Goal: Task Accomplishment & Management: Manage account settings

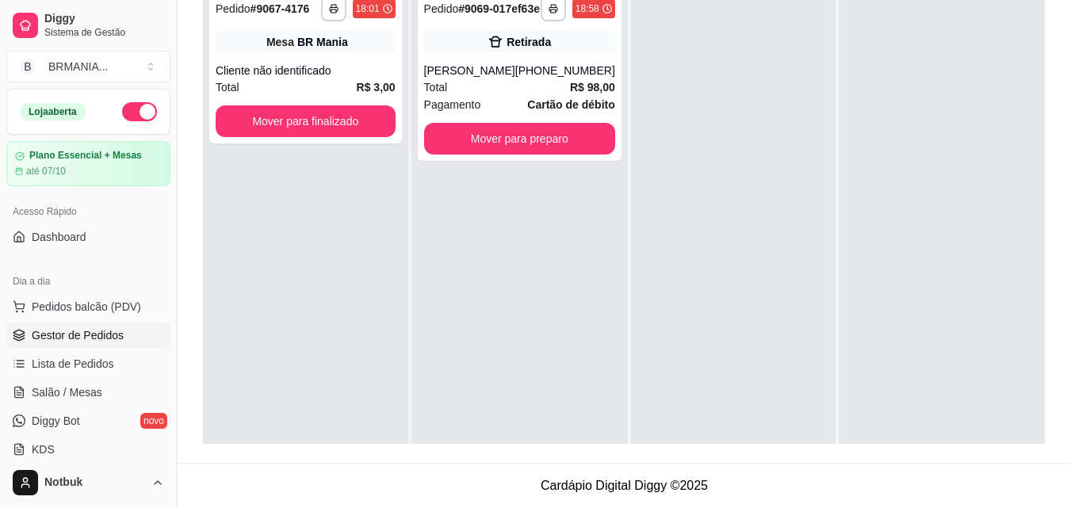
scroll to position [44, 0]
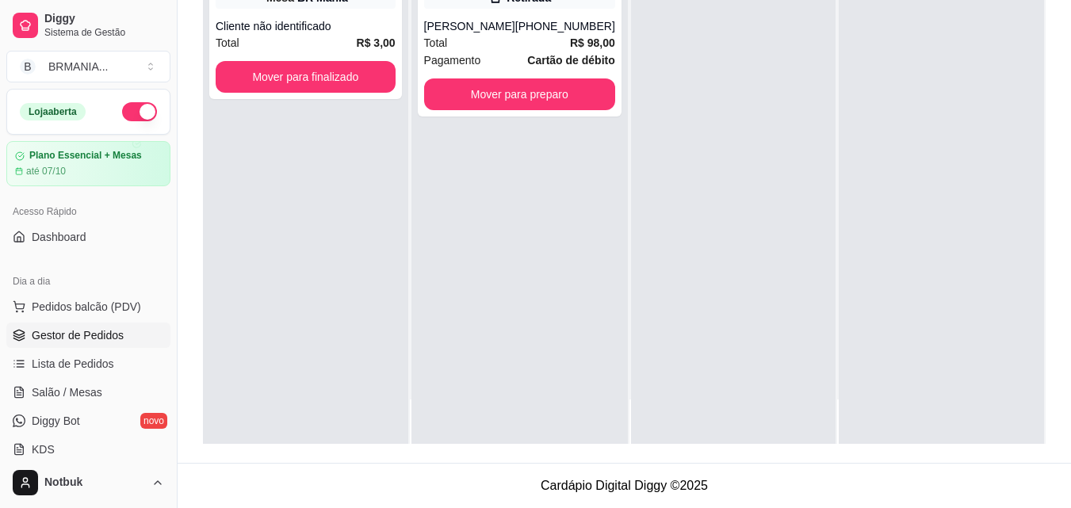
drag, startPoint x: 1068, startPoint y: 378, endPoint x: 1071, endPoint y: 369, distance: 10.0
click at [1070, 266] on html "**********" at bounding box center [535, 12] width 1071 height 508
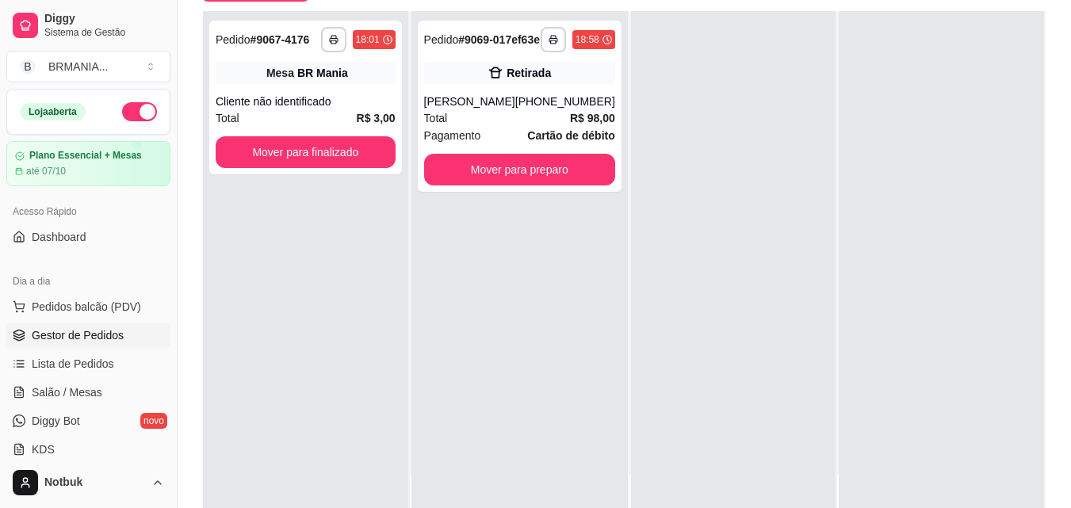
scroll to position [0, 0]
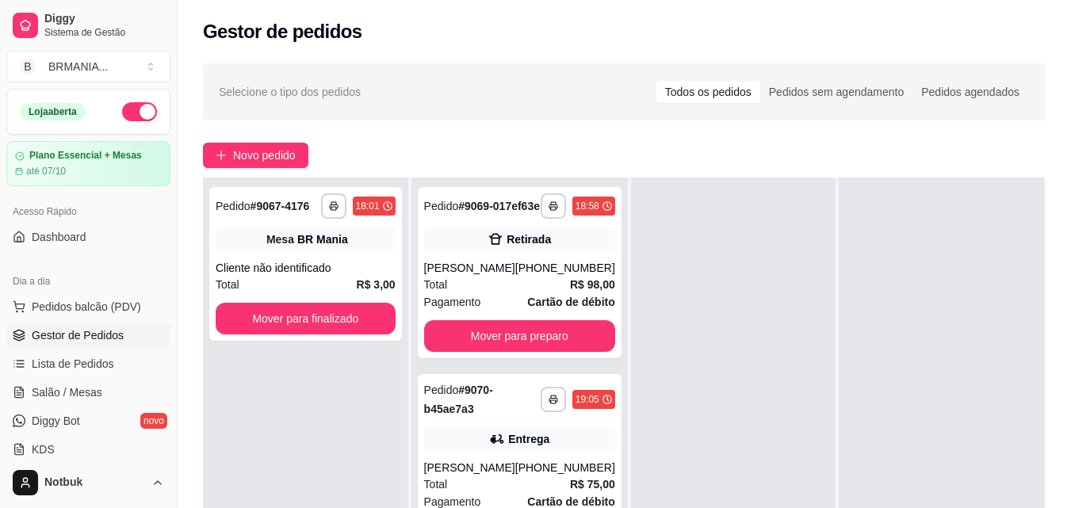
click at [1034, 344] on div "**********" at bounding box center [624, 432] width 843 height 508
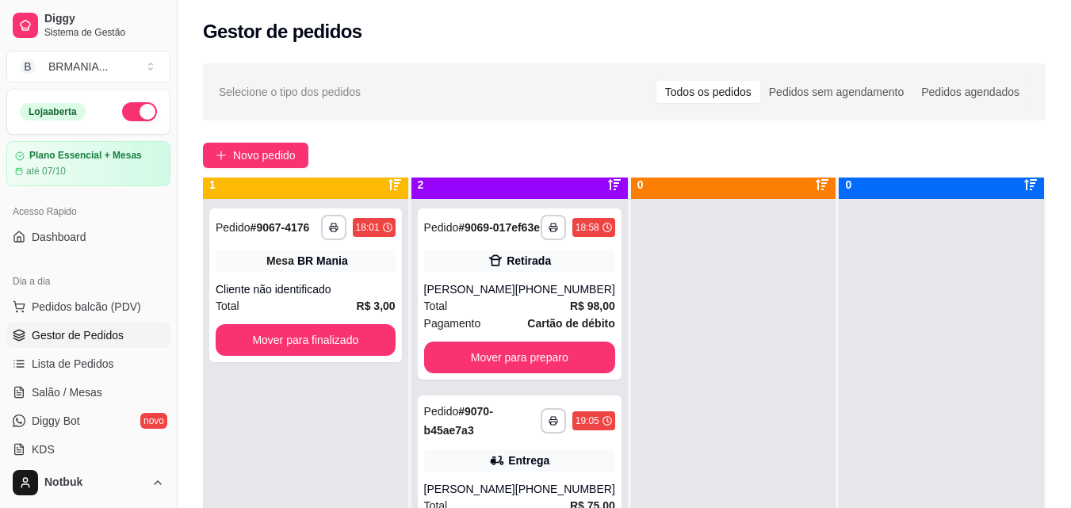
scroll to position [44, 0]
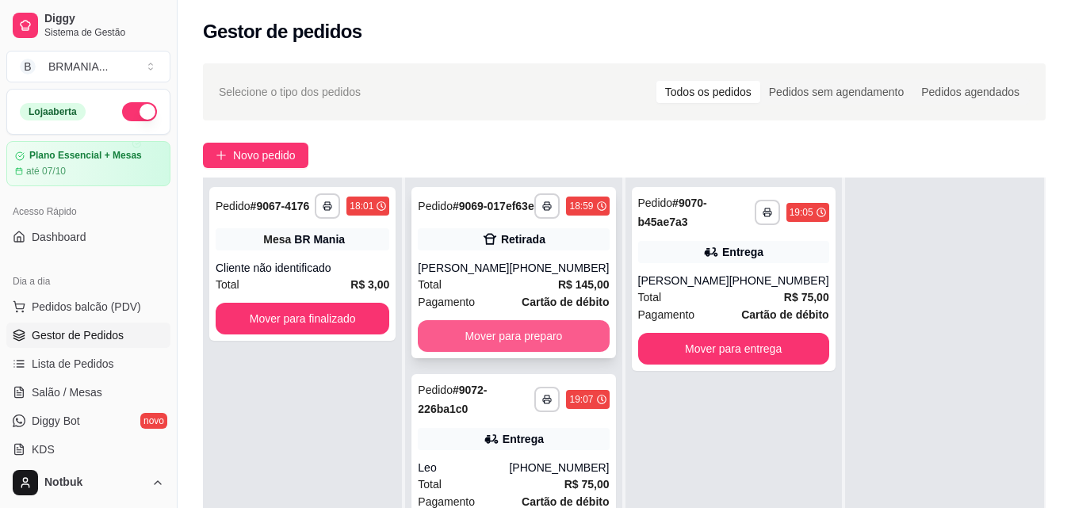
click at [546, 350] on button "Mover para preparo" at bounding box center [513, 336] width 191 height 32
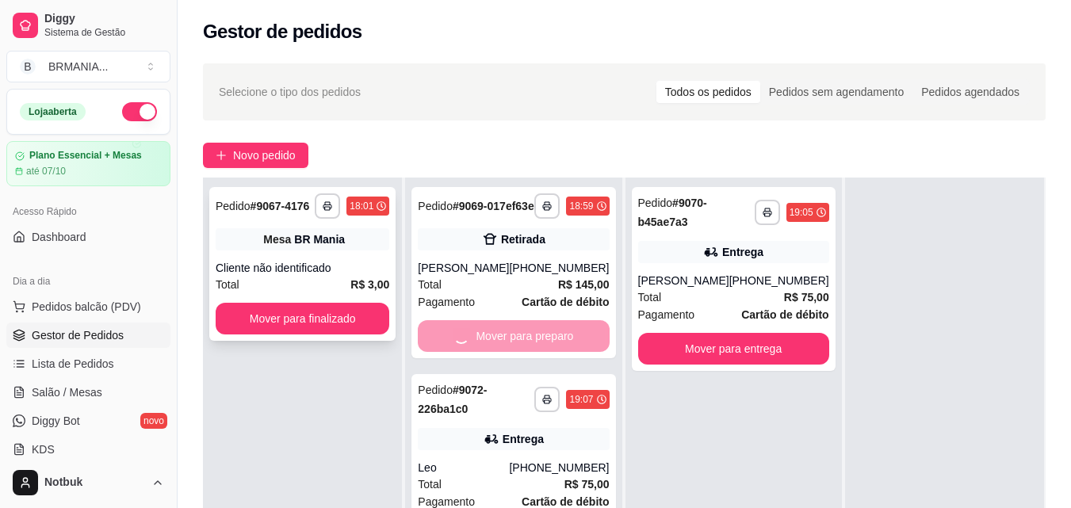
click at [359, 315] on button "Mover para finalizado" at bounding box center [303, 319] width 174 height 32
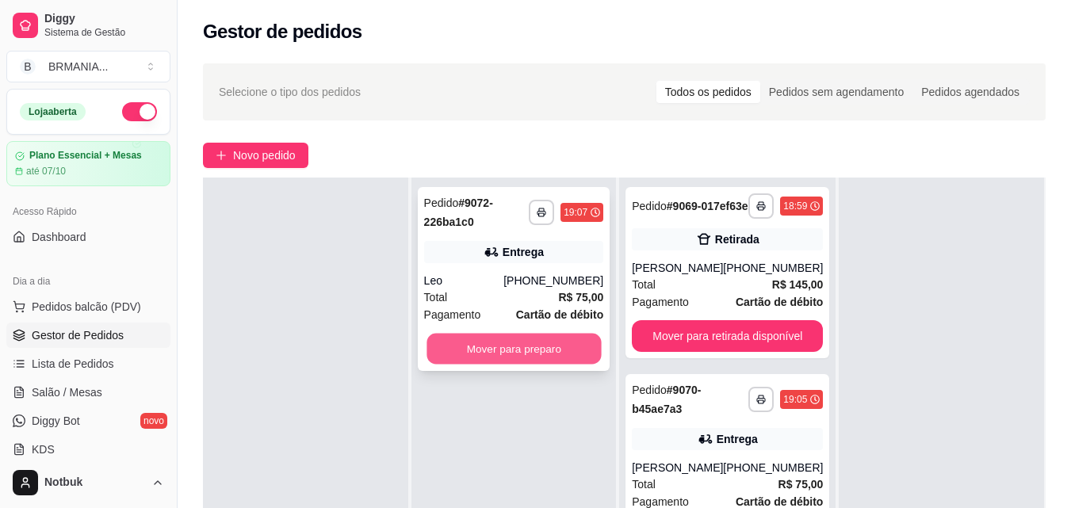
click at [486, 339] on button "Mover para preparo" at bounding box center [514, 349] width 174 height 31
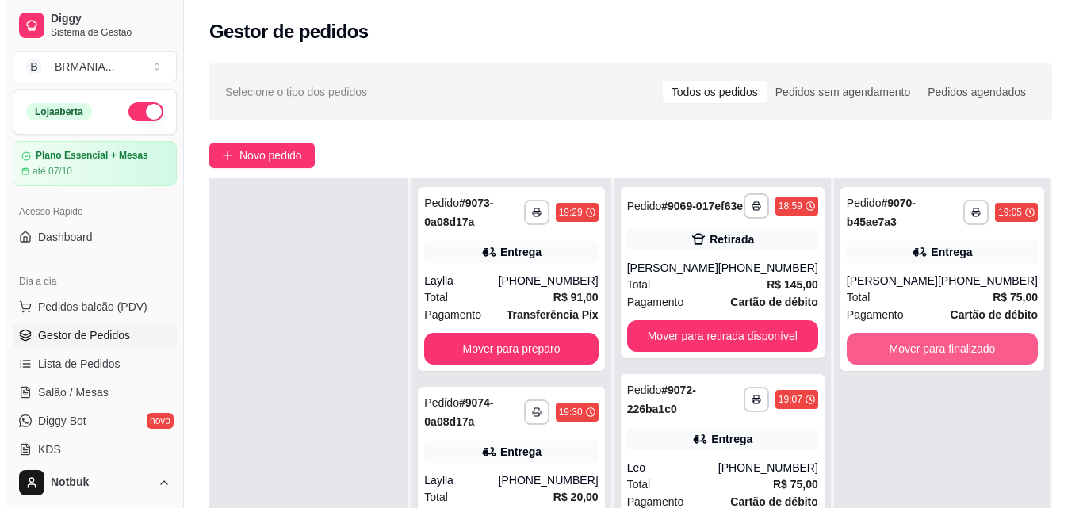
scroll to position [0, 0]
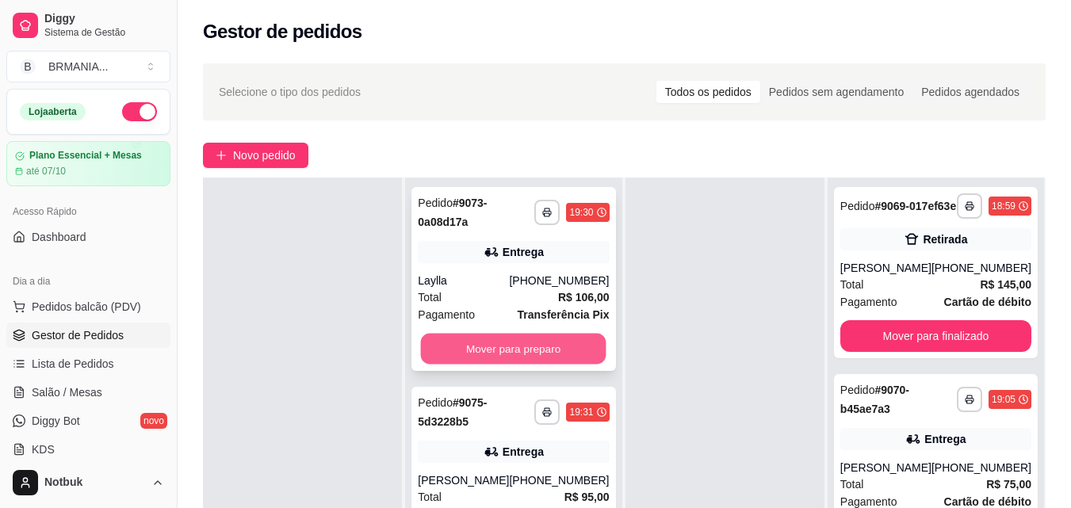
click at [511, 340] on button "Mover para preparo" at bounding box center [514, 349] width 186 height 31
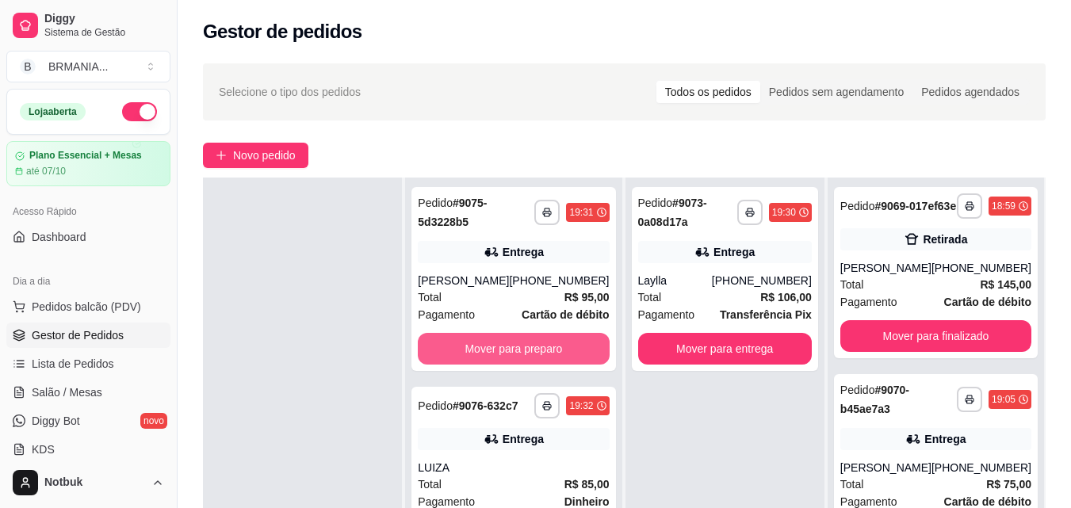
drag, startPoint x: 508, startPoint y: 346, endPoint x: 538, endPoint y: 391, distance: 54.3
click at [674, 411] on div "**********" at bounding box center [624, 432] width 843 height 508
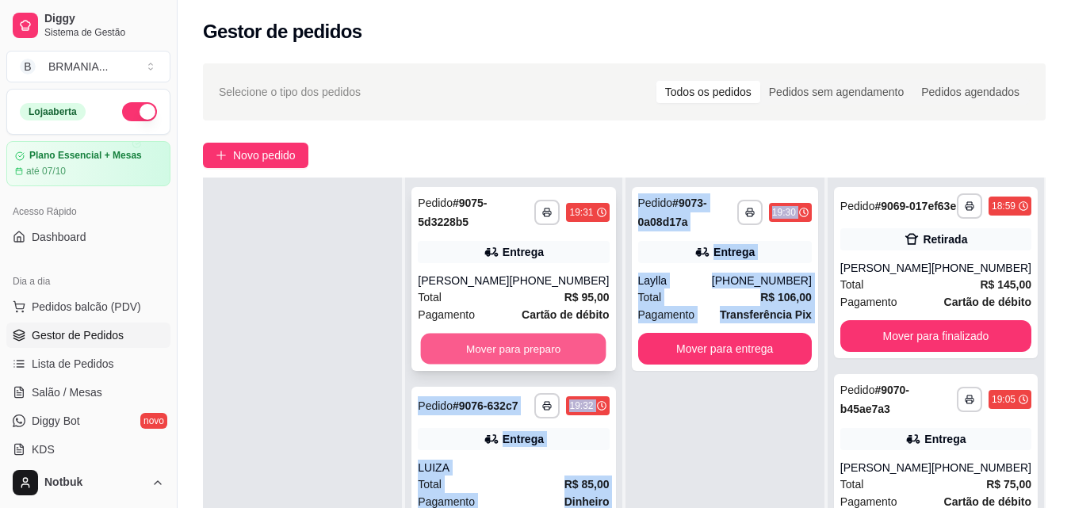
click at [536, 365] on button "Mover para preparo" at bounding box center [514, 349] width 186 height 31
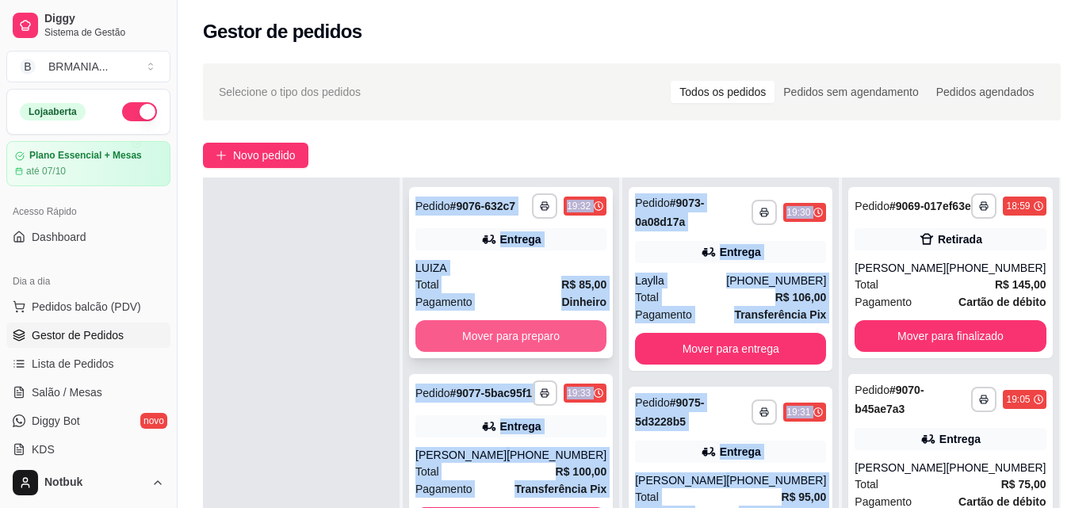
click at [520, 347] on button "Mover para preparo" at bounding box center [510, 336] width 191 height 32
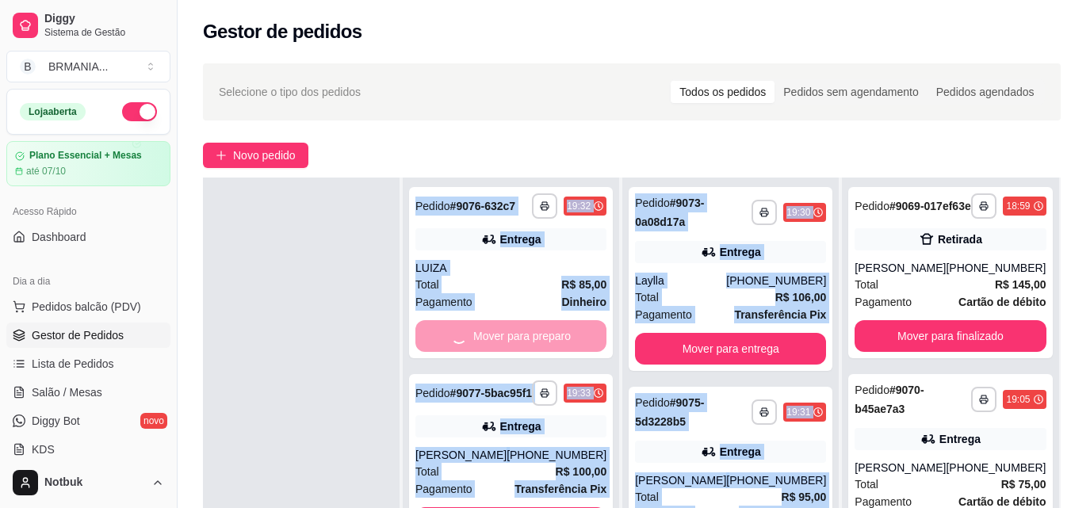
click at [304, 319] on div at bounding box center [301, 432] width 197 height 508
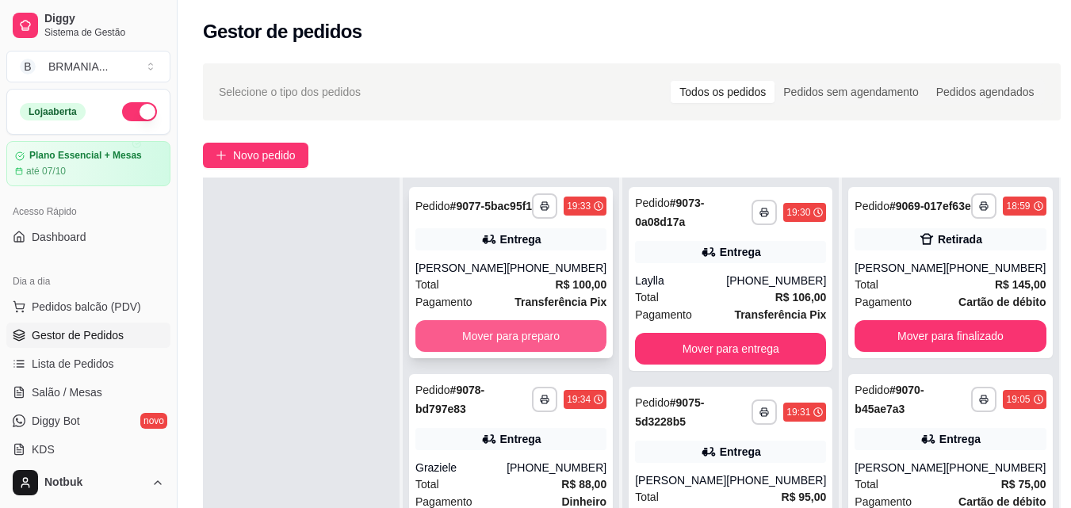
click at [477, 342] on button "Mover para preparo" at bounding box center [510, 336] width 191 height 32
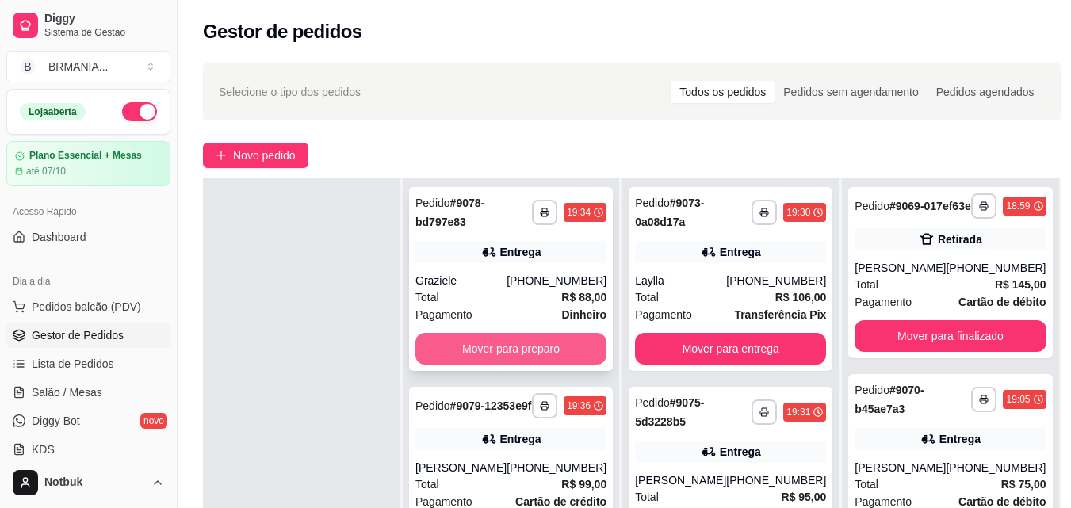
click at [499, 342] on button "Mover para preparo" at bounding box center [510, 349] width 191 height 32
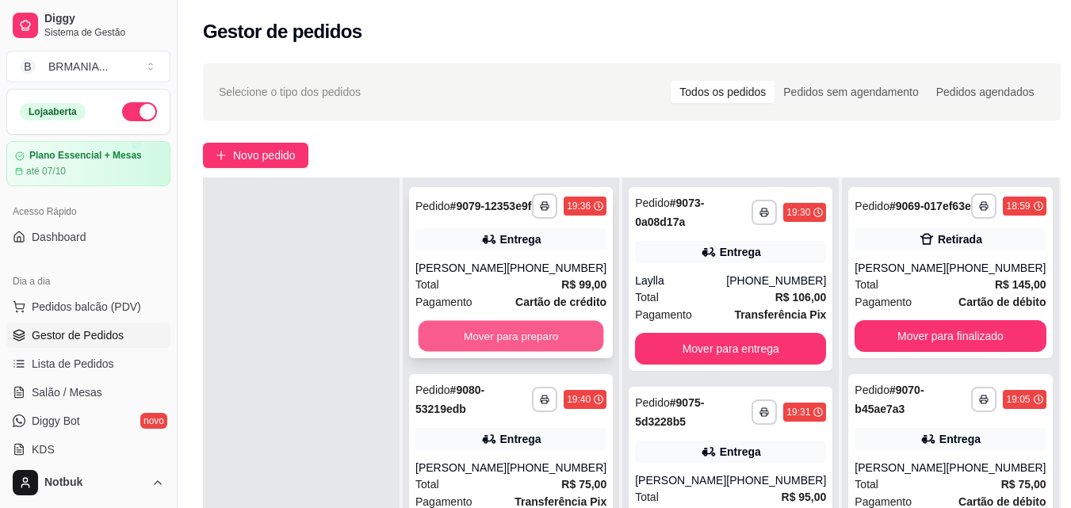
click at [513, 343] on button "Mover para preparo" at bounding box center [512, 336] width 186 height 31
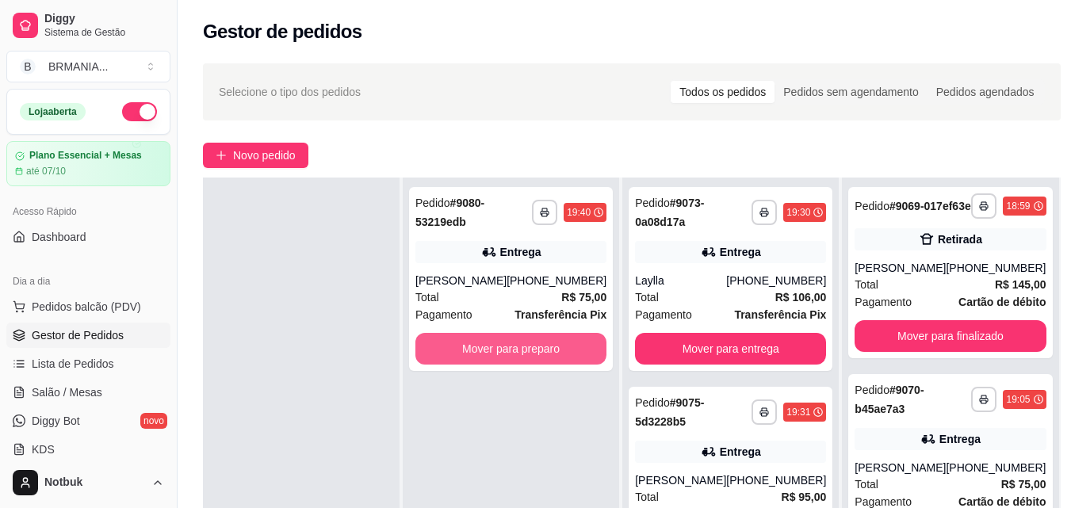
click at [513, 343] on button "Mover para preparo" at bounding box center [510, 349] width 191 height 32
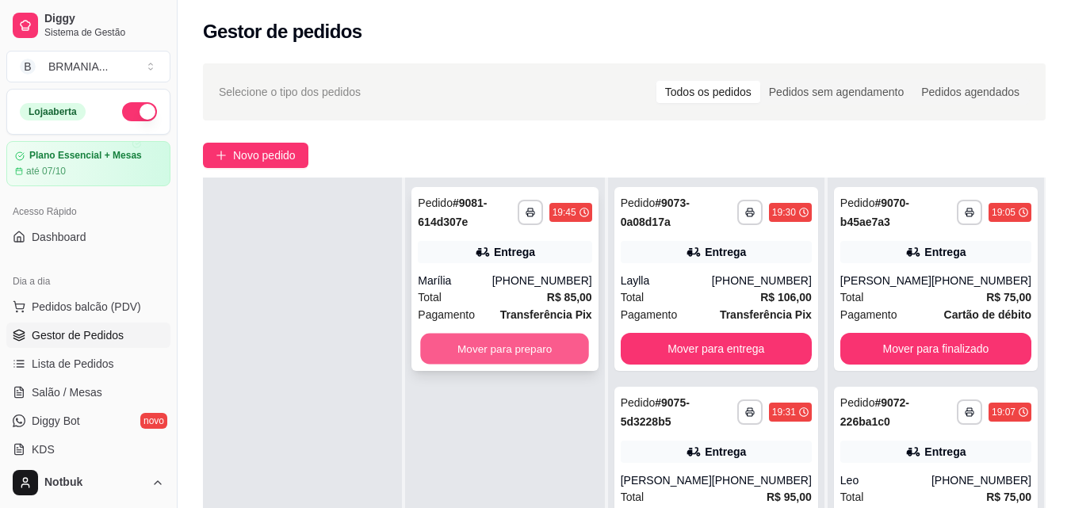
click at [534, 352] on button "Mover para preparo" at bounding box center [505, 349] width 169 height 31
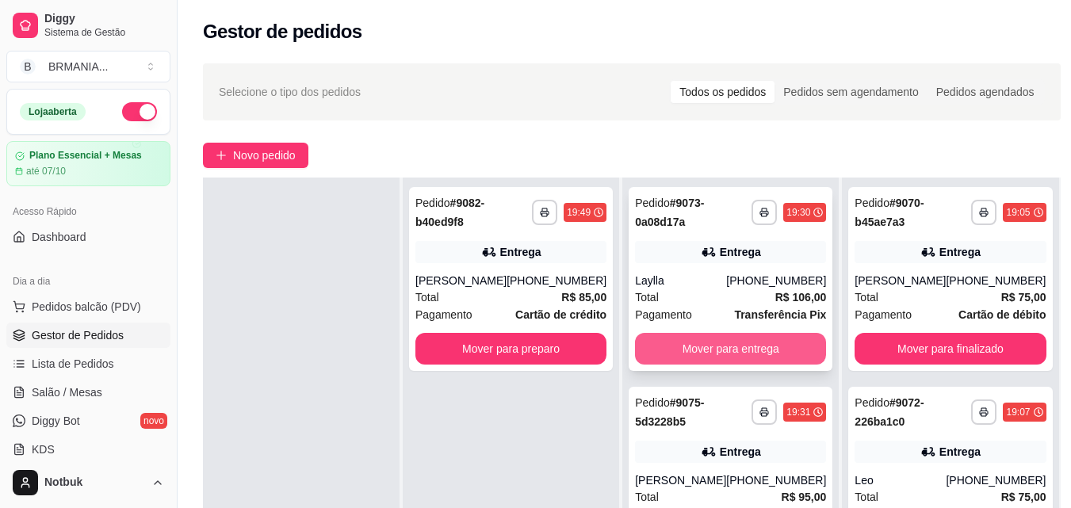
click at [737, 352] on button "Mover para entrega" at bounding box center [730, 349] width 191 height 32
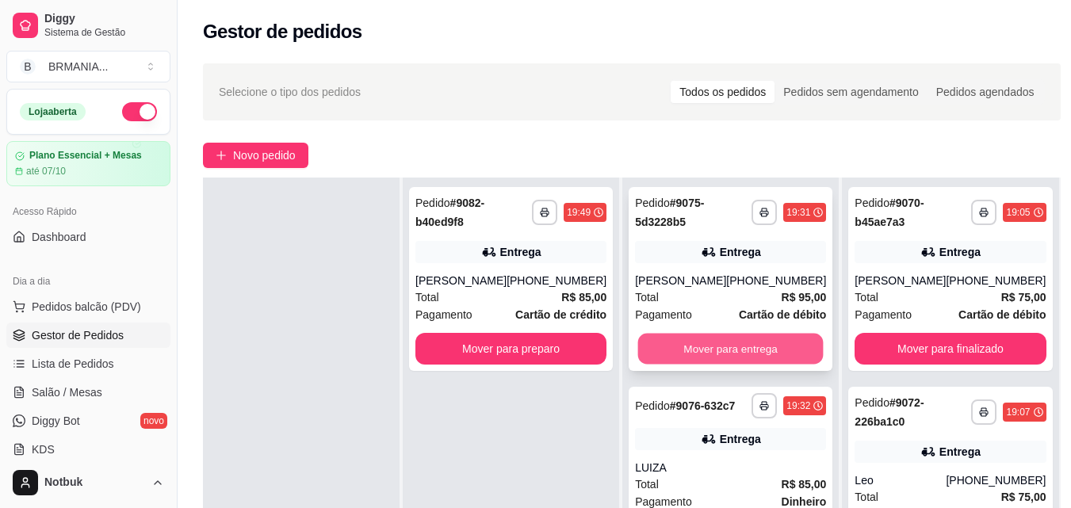
click at [718, 356] on button "Mover para entrega" at bounding box center [731, 349] width 186 height 31
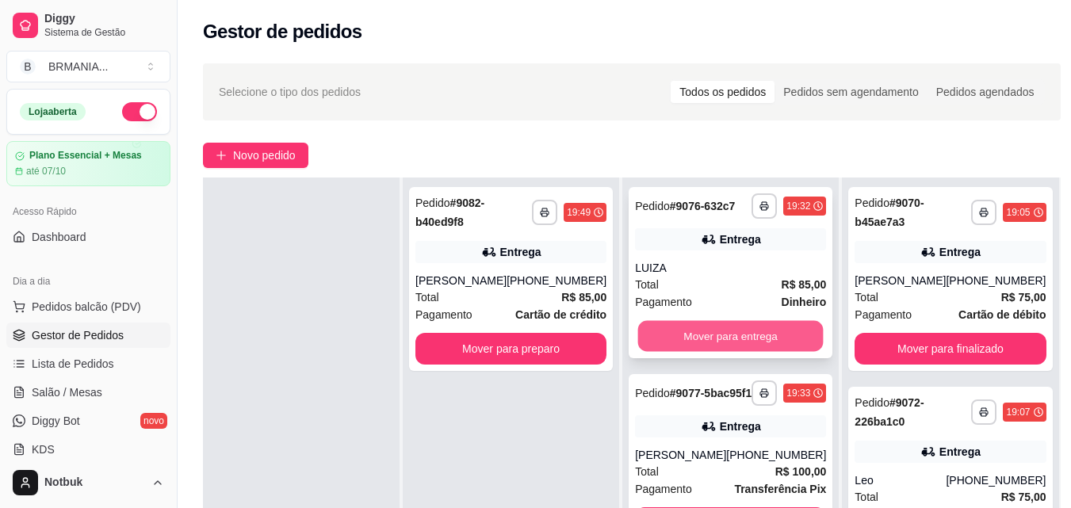
click at [718, 345] on button "Mover para entrega" at bounding box center [731, 336] width 186 height 31
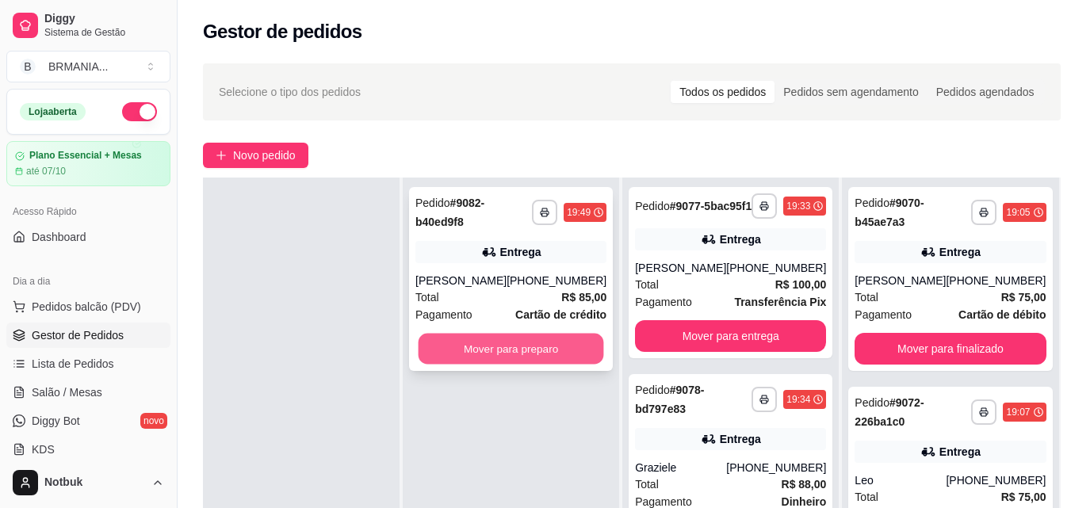
click at [524, 355] on button "Mover para preparo" at bounding box center [512, 349] width 186 height 31
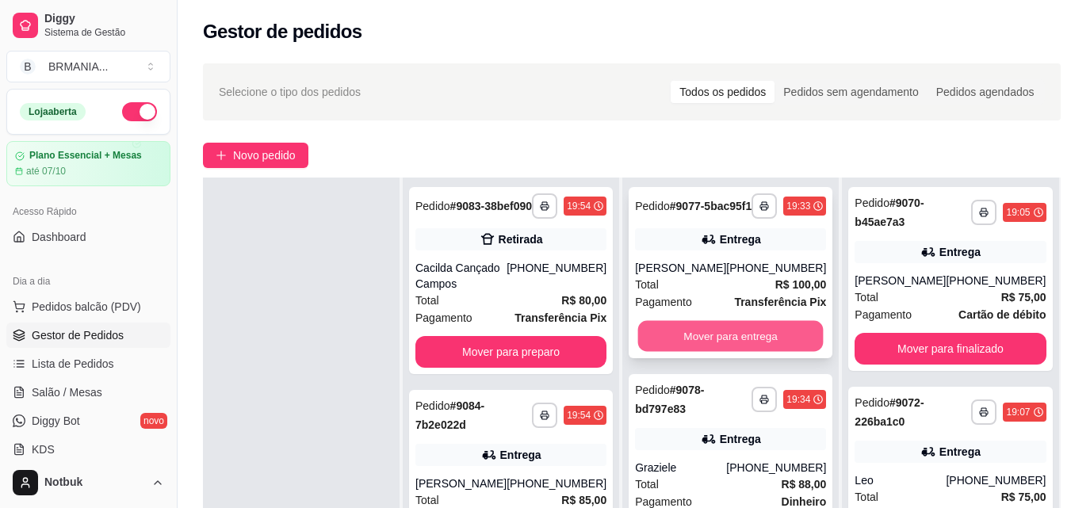
click at [720, 341] on button "Mover para entrega" at bounding box center [731, 336] width 186 height 31
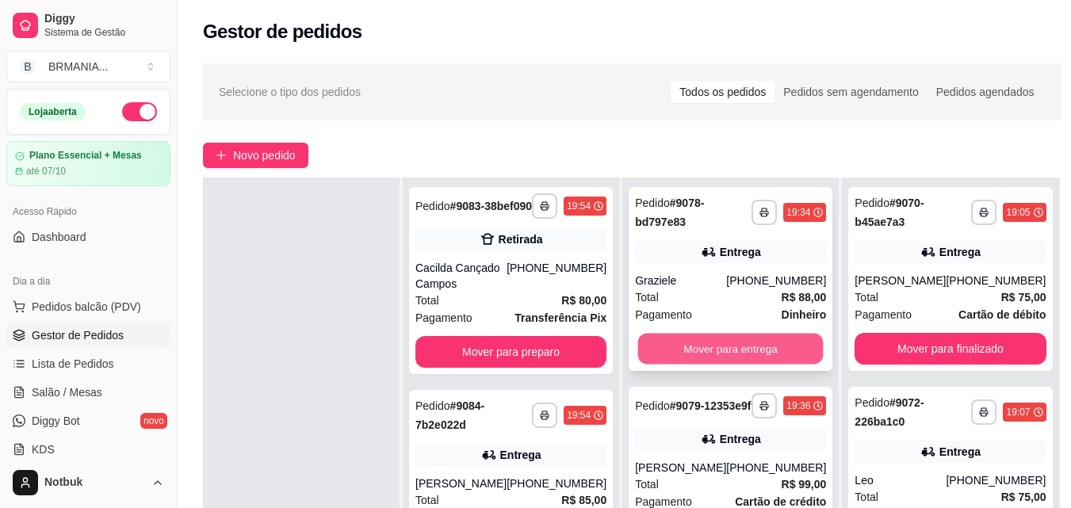
click at [702, 335] on button "Mover para entrega" at bounding box center [731, 349] width 186 height 31
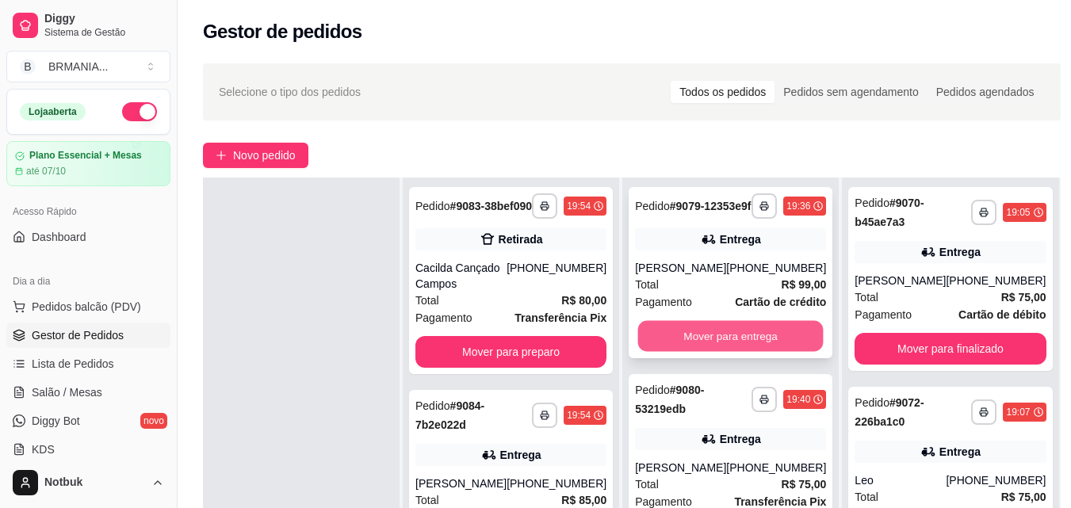
click at [714, 342] on button "Mover para entrega" at bounding box center [731, 336] width 186 height 31
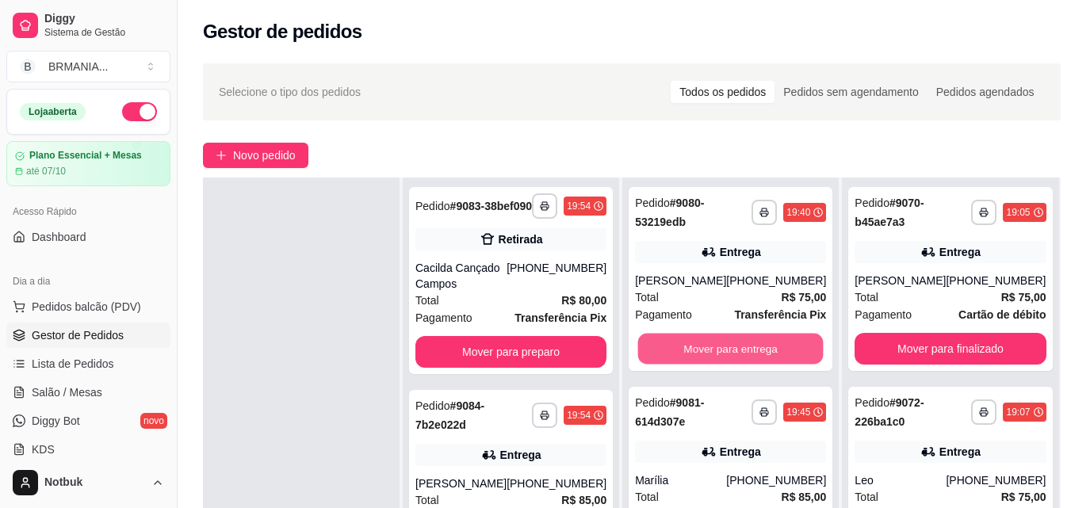
click at [714, 342] on button "Mover para entrega" at bounding box center [731, 349] width 186 height 31
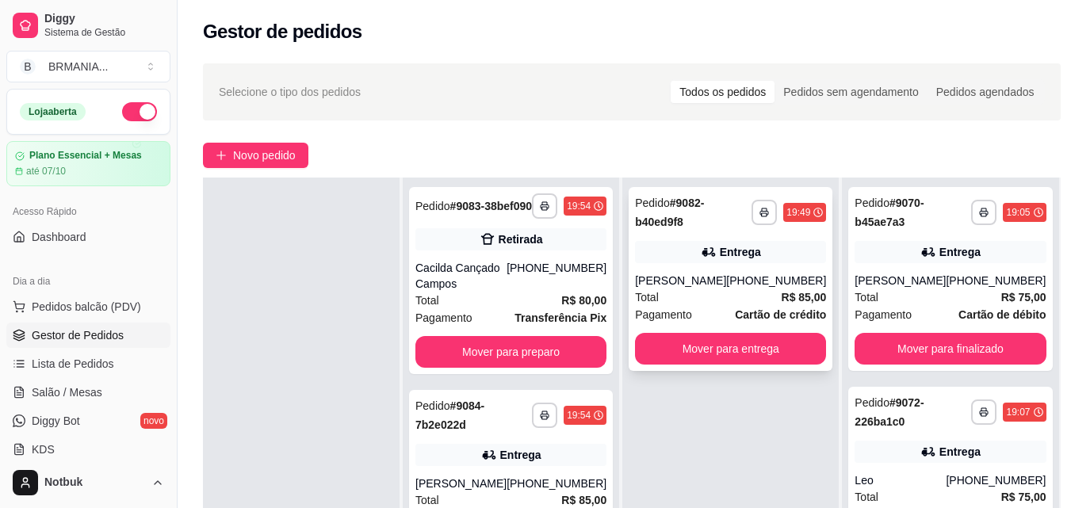
click at [726, 284] on div "[PERSON_NAME]" at bounding box center [680, 281] width 91 height 16
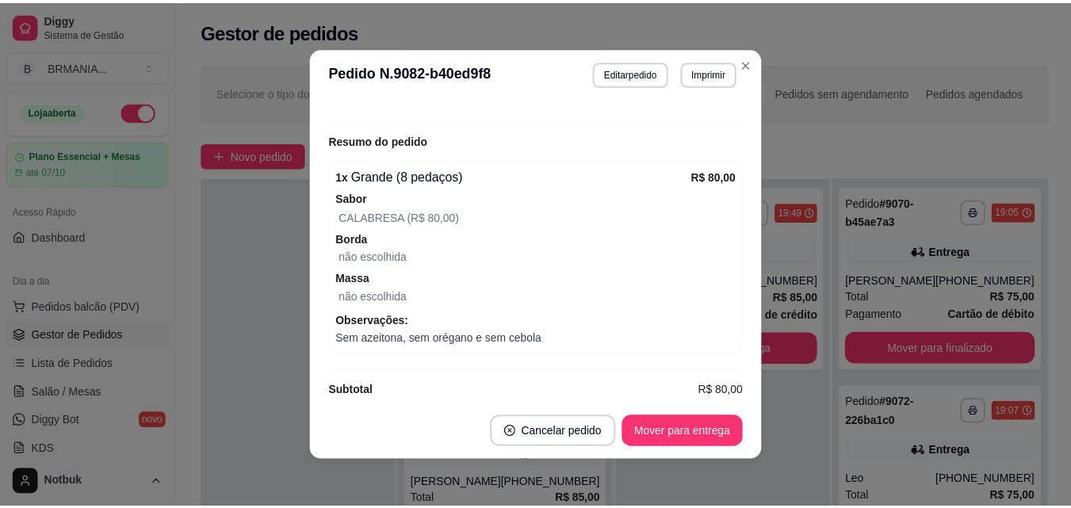
scroll to position [467, 0]
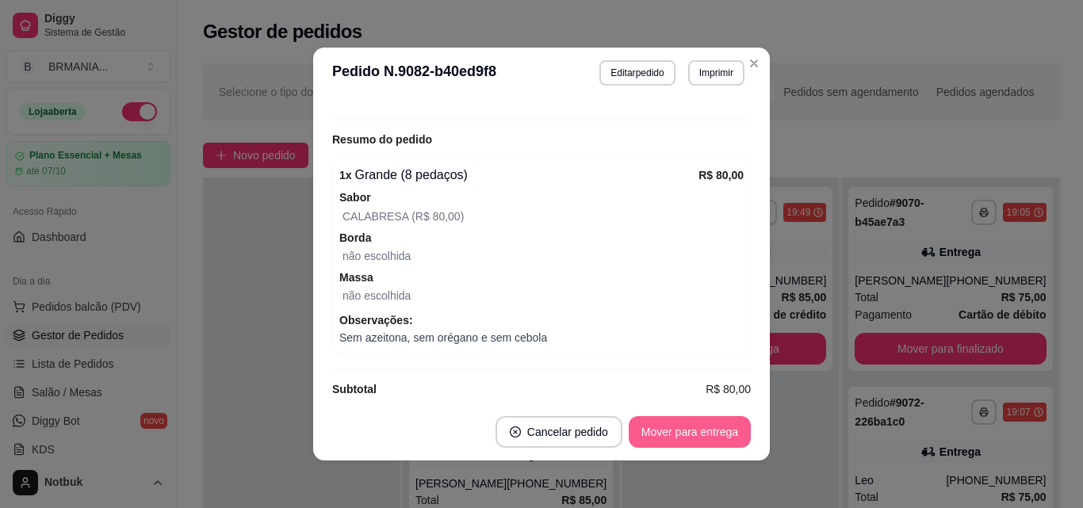
click at [687, 427] on button "Mover para entrega" at bounding box center [690, 432] width 122 height 32
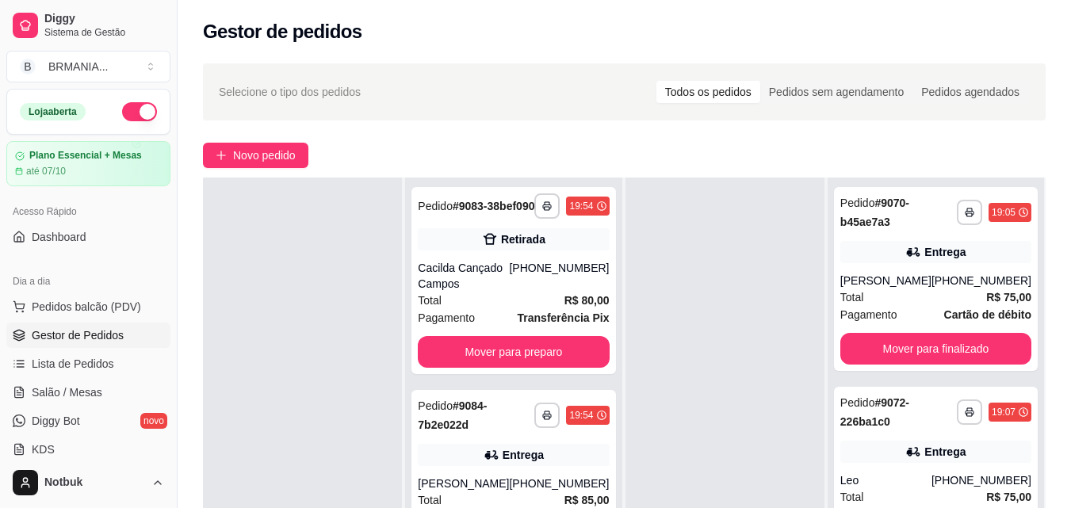
scroll to position [0, 0]
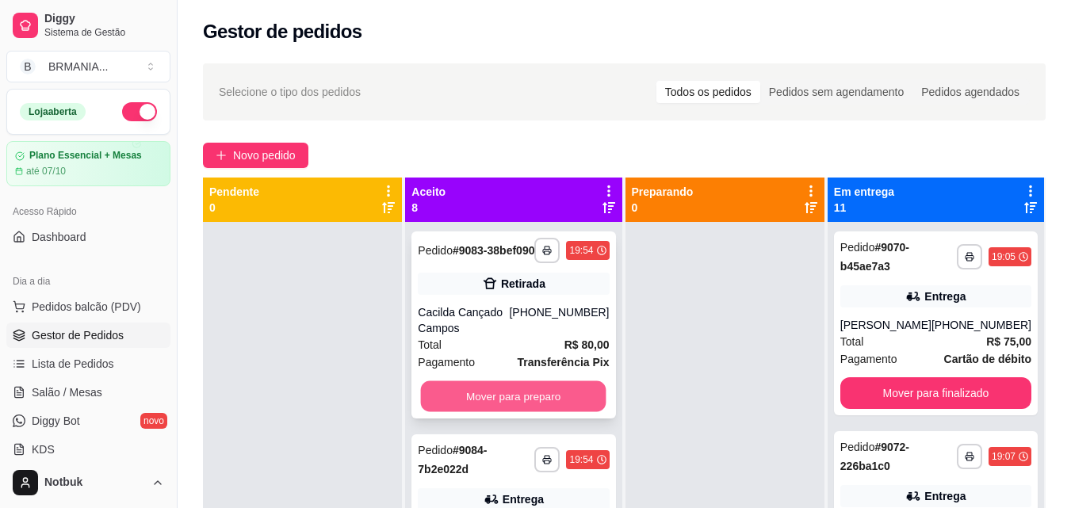
click at [509, 398] on button "Mover para preparo" at bounding box center [514, 396] width 186 height 31
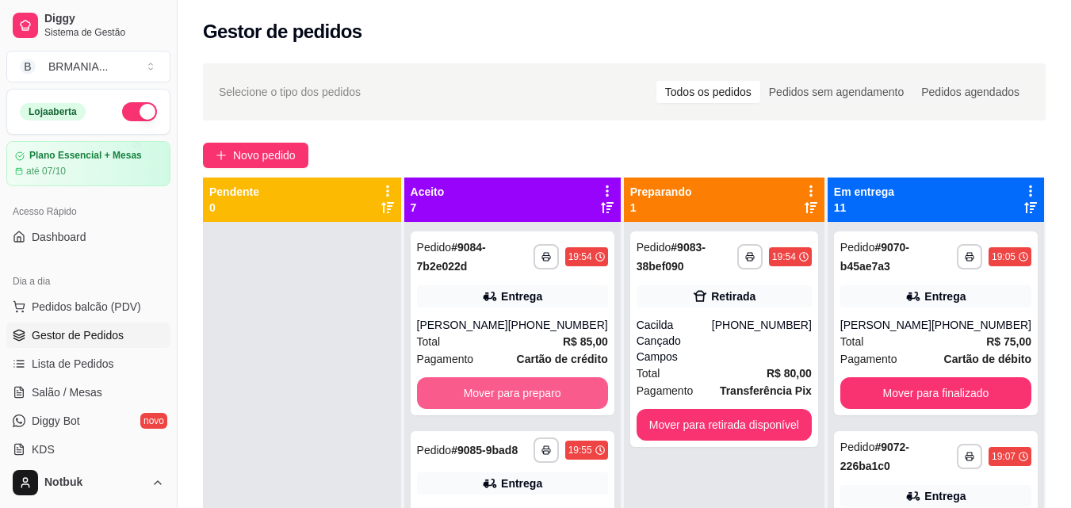
click at [509, 398] on button "Mover para preparo" at bounding box center [512, 393] width 191 height 32
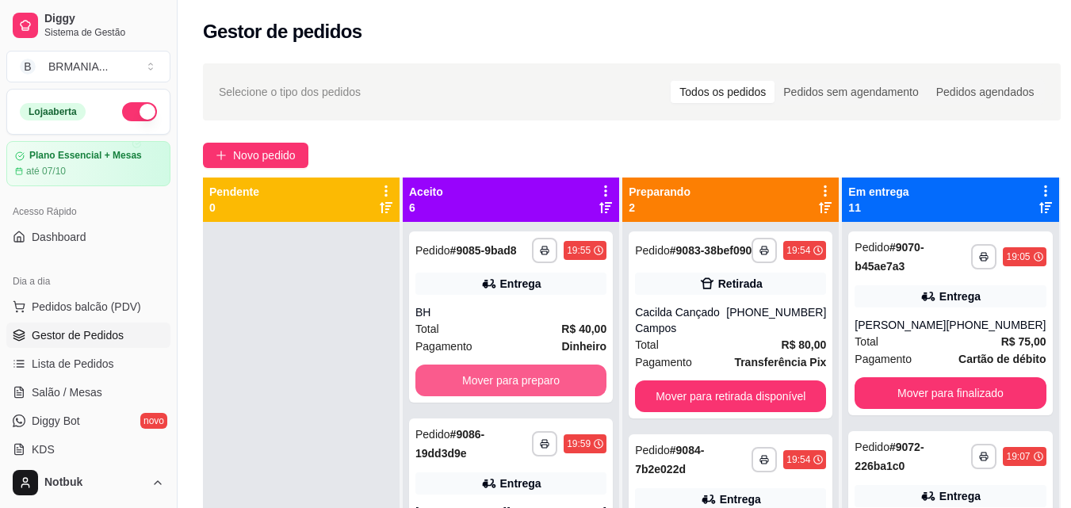
click at [509, 396] on button "Mover para preparo" at bounding box center [510, 381] width 191 height 32
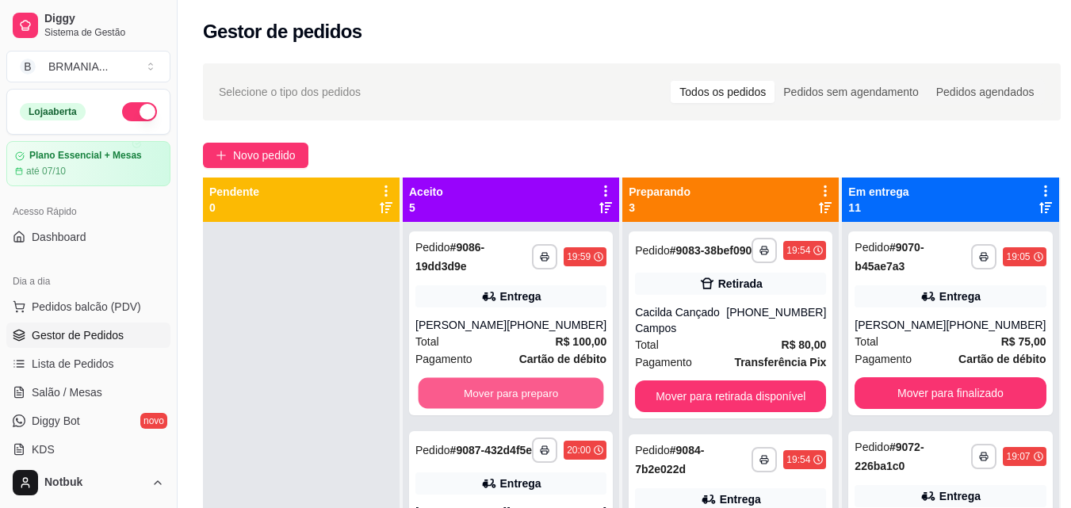
click at [509, 398] on button "Mover para preparo" at bounding box center [512, 393] width 186 height 31
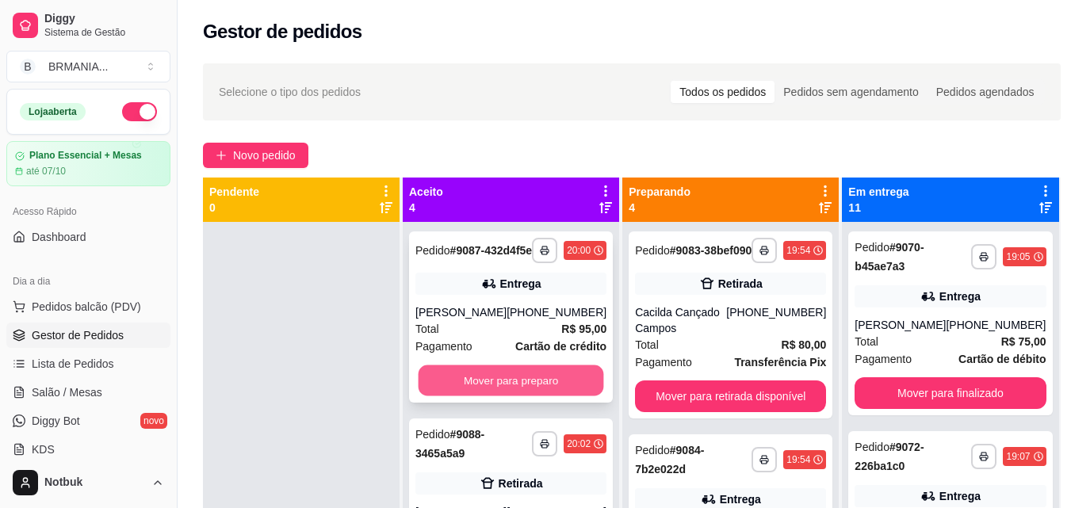
click at [507, 391] on button "Mover para preparo" at bounding box center [512, 381] width 186 height 31
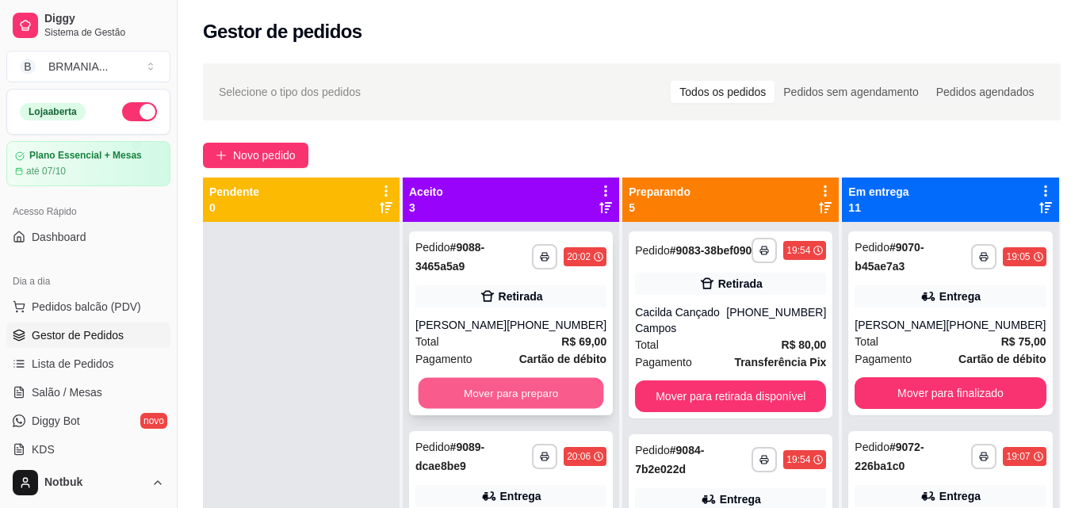
click at [498, 409] on button "Mover para preparo" at bounding box center [512, 393] width 186 height 31
click at [512, 397] on button "Mover para preparo" at bounding box center [512, 393] width 186 height 31
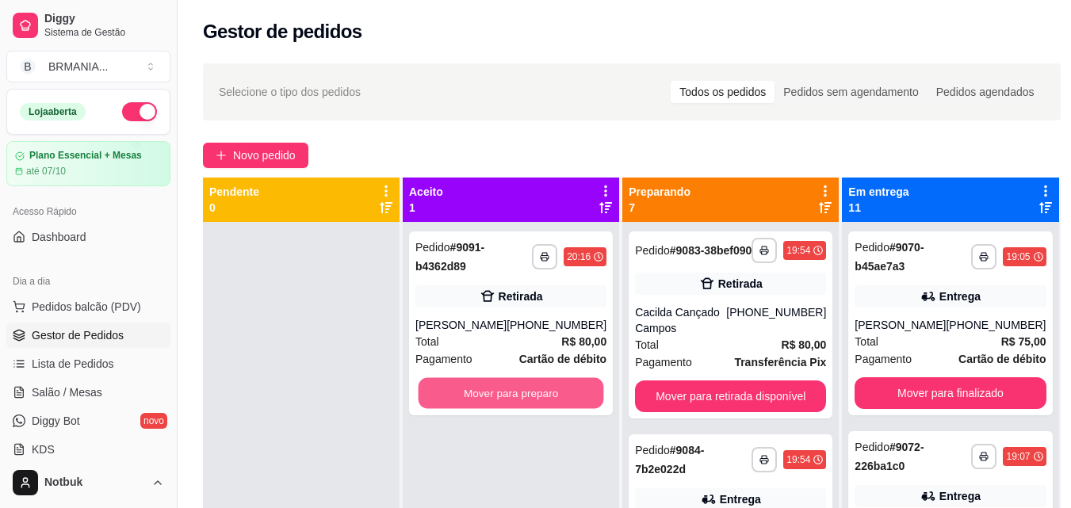
click at [512, 397] on button "Mover para preparo" at bounding box center [512, 393] width 186 height 31
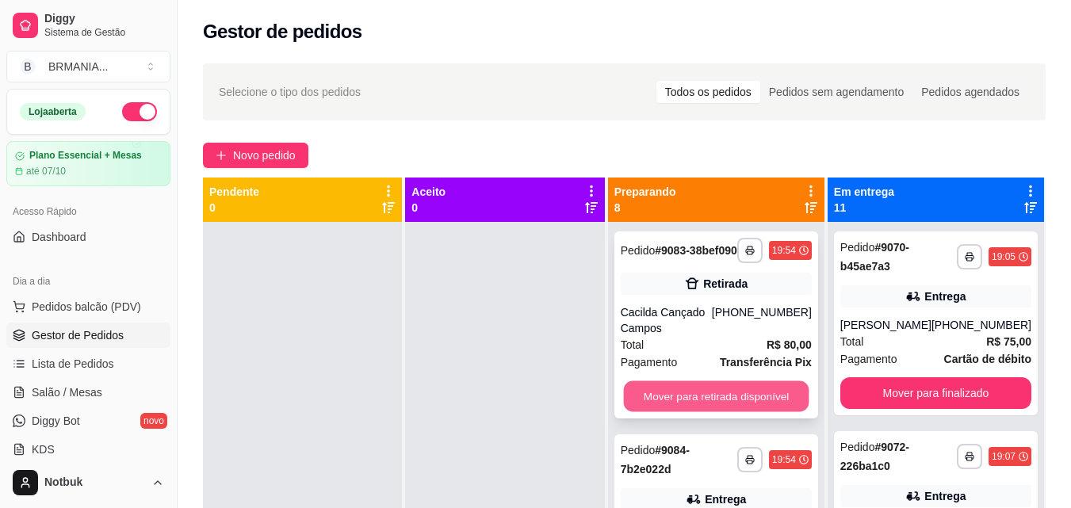
click at [742, 409] on button "Mover para retirada disponível" at bounding box center [716, 396] width 186 height 31
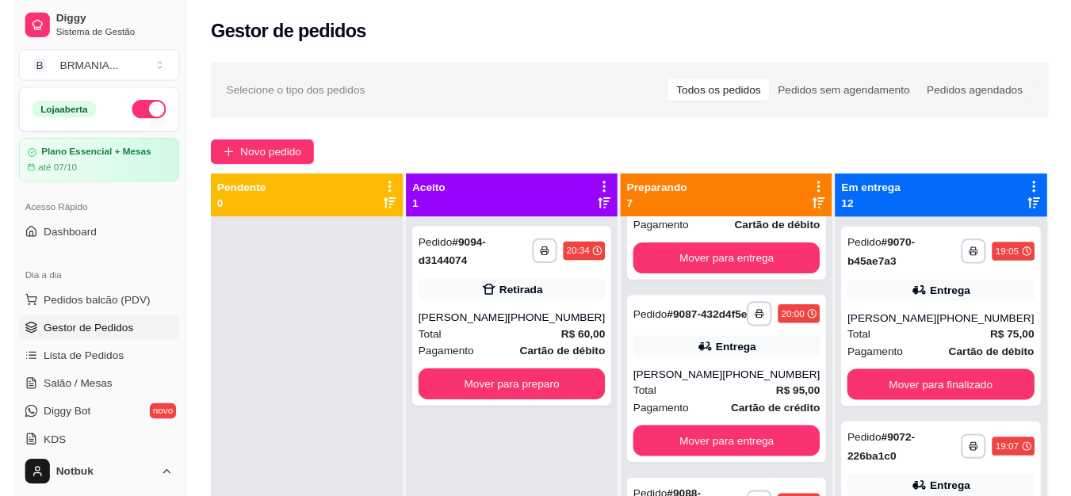
scroll to position [679, 0]
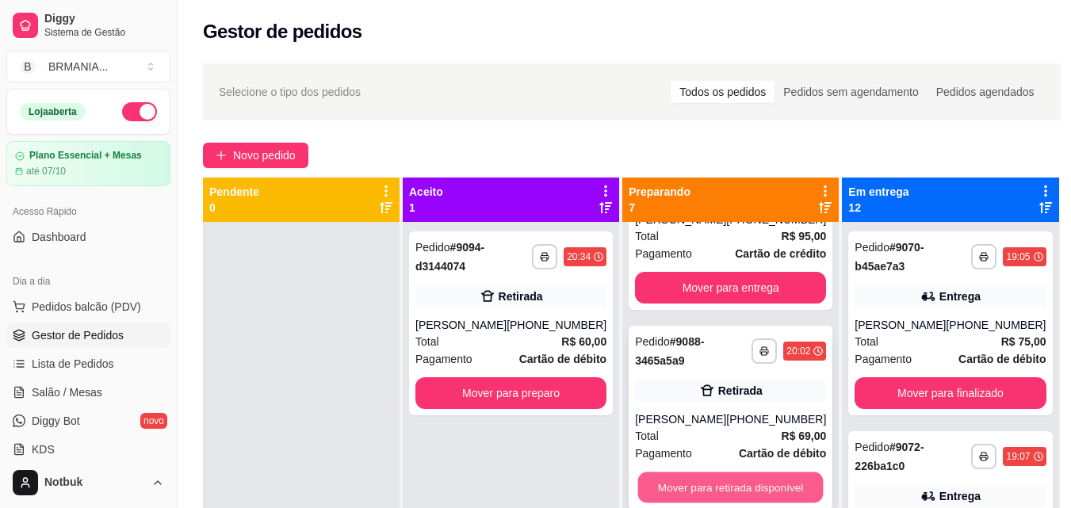
click at [772, 500] on button "Mover para retirada disponível" at bounding box center [731, 488] width 186 height 31
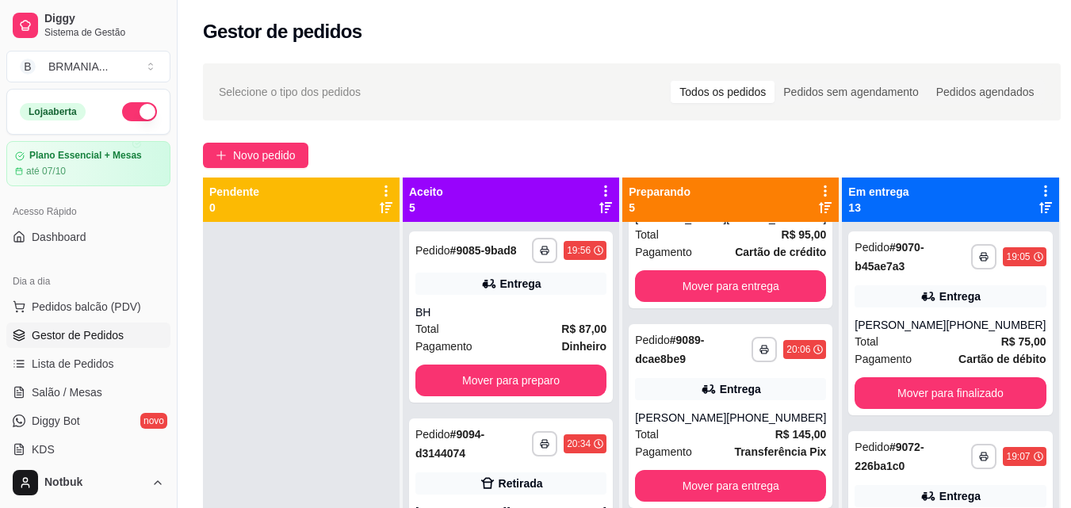
drag, startPoint x: 1069, startPoint y: 157, endPoint x: 1075, endPoint y: 255, distance: 98.5
click at [1070, 245] on html "**********" at bounding box center [535, 254] width 1071 height 508
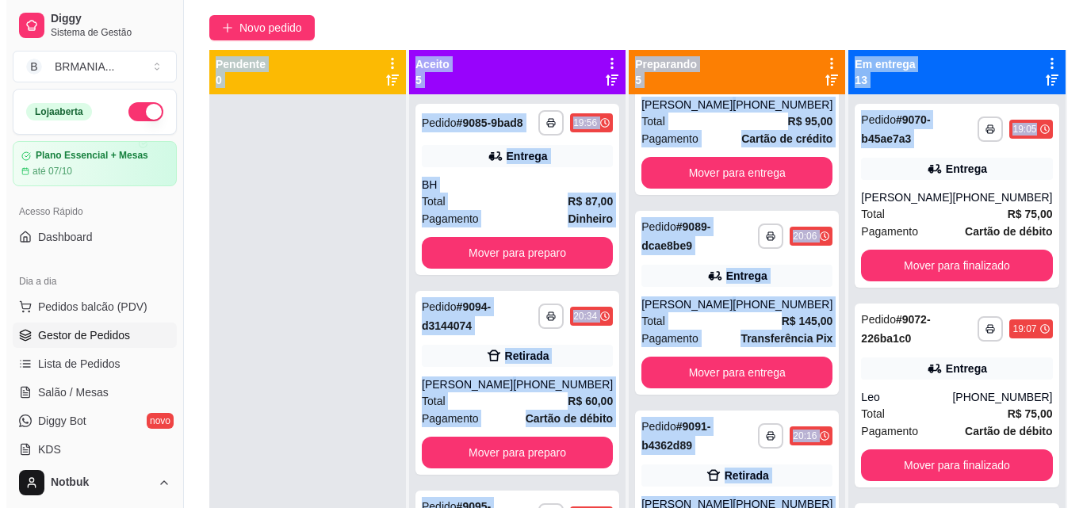
scroll to position [242, 0]
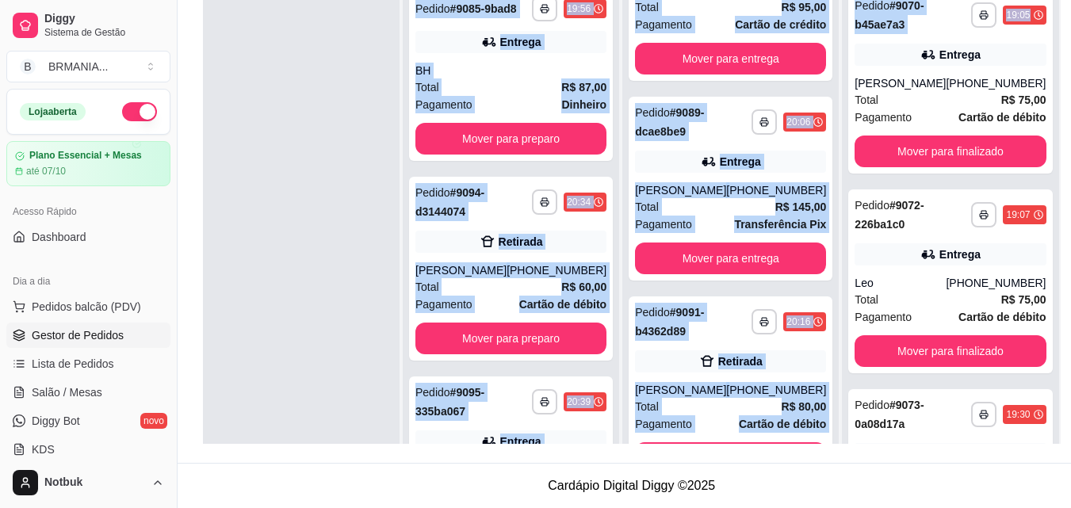
click at [322, 303] on div at bounding box center [301, 234] width 197 height 508
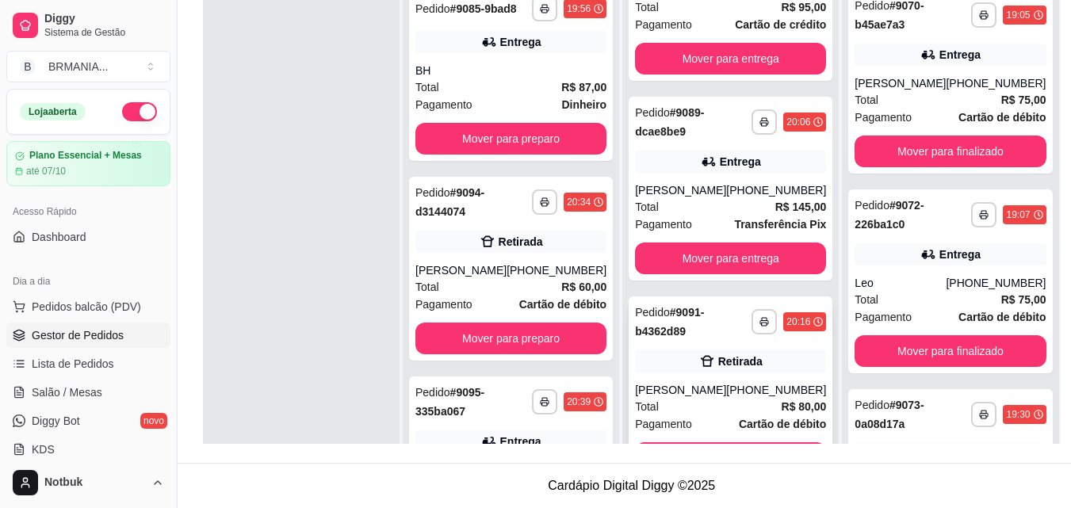
click at [754, 415] on div "Total R$ 80,00" at bounding box center [730, 406] width 191 height 17
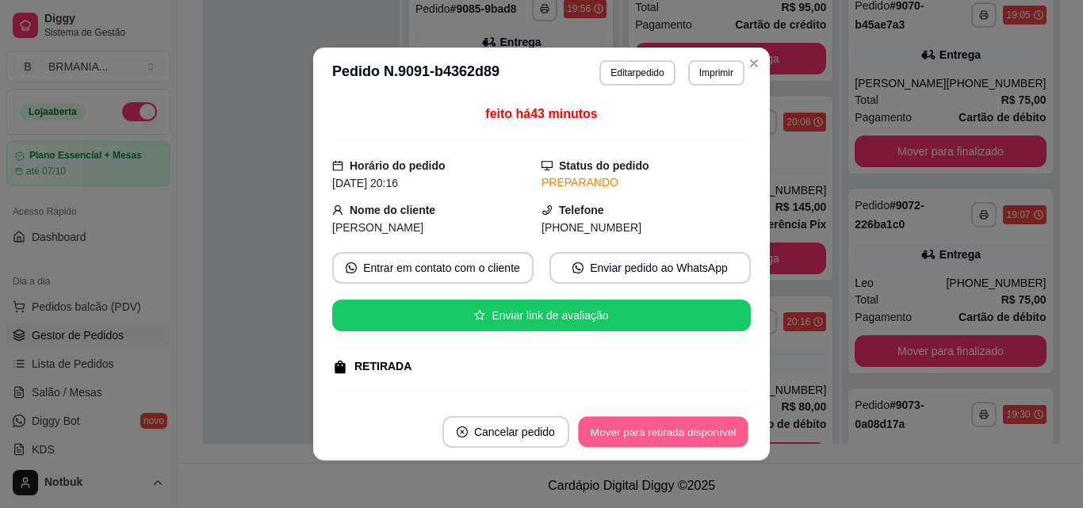
click at [665, 418] on button "Mover para retirada disponível" at bounding box center [663, 432] width 170 height 31
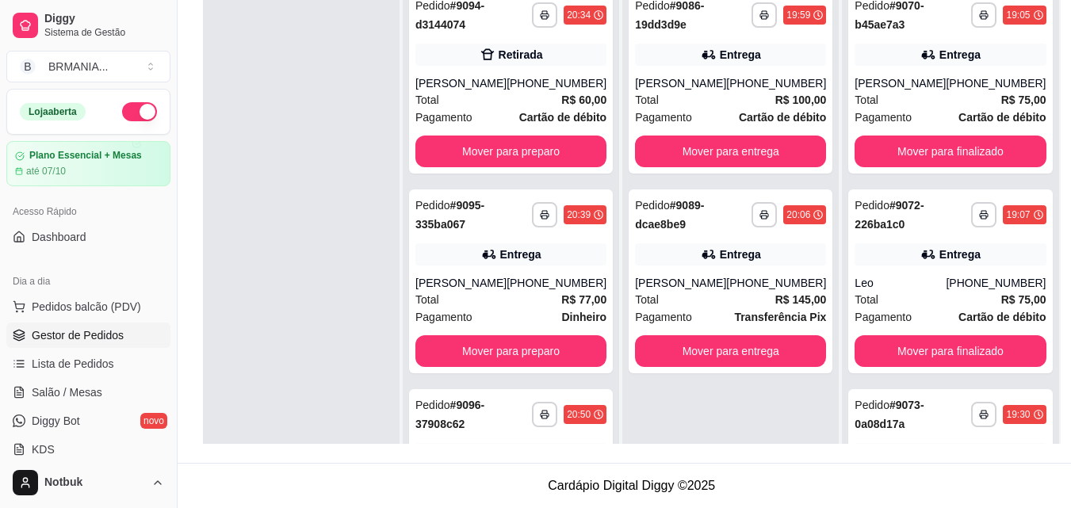
scroll to position [0, 0]
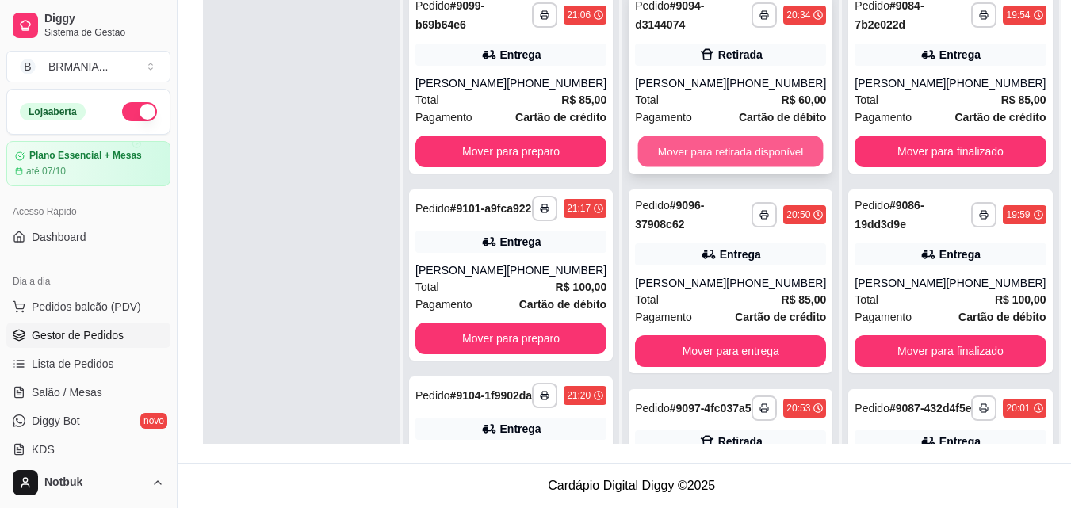
click at [695, 143] on button "Mover para retirada disponível" at bounding box center [731, 151] width 186 height 31
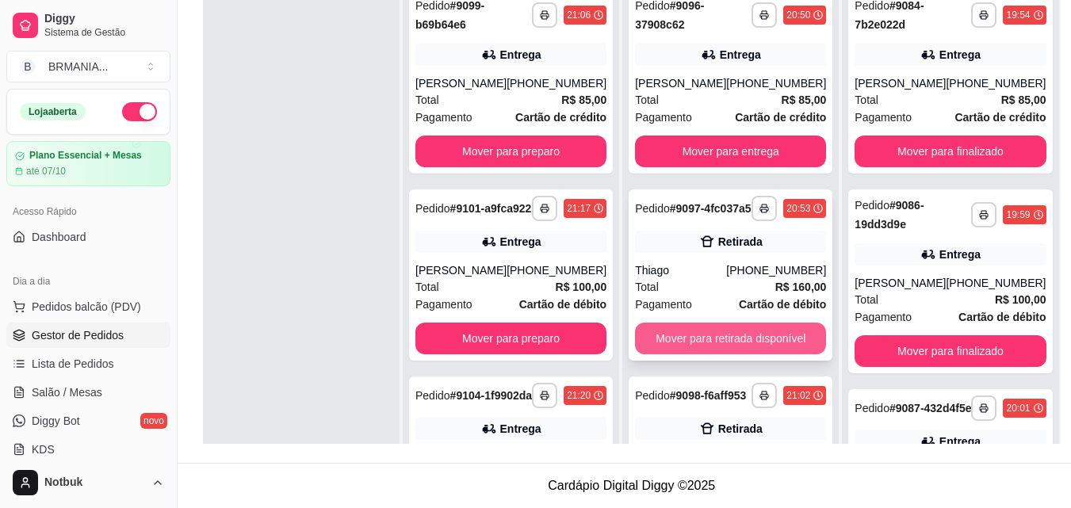
click at [741, 349] on button "Mover para retirada disponível" at bounding box center [730, 339] width 191 height 32
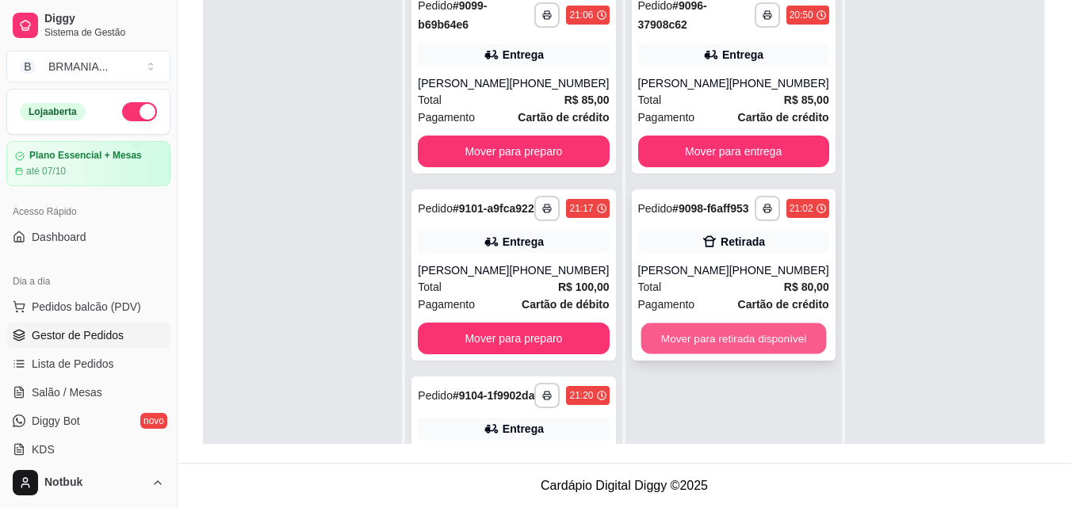
click at [767, 344] on button "Mover para retirada disponível" at bounding box center [734, 338] width 186 height 31
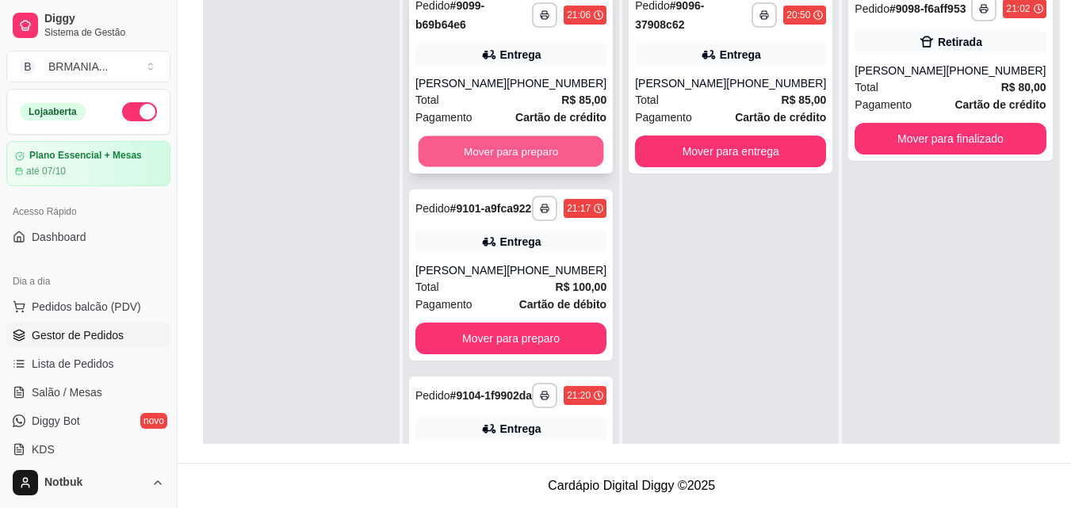
click at [561, 165] on button "Mover para preparo" at bounding box center [512, 151] width 186 height 31
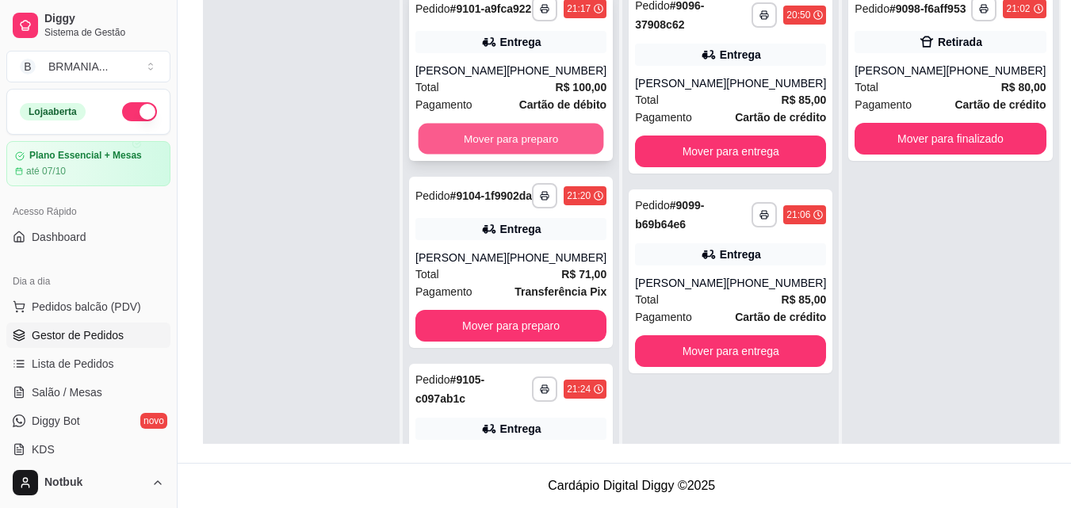
click at [545, 155] on button "Mover para preparo" at bounding box center [512, 139] width 186 height 31
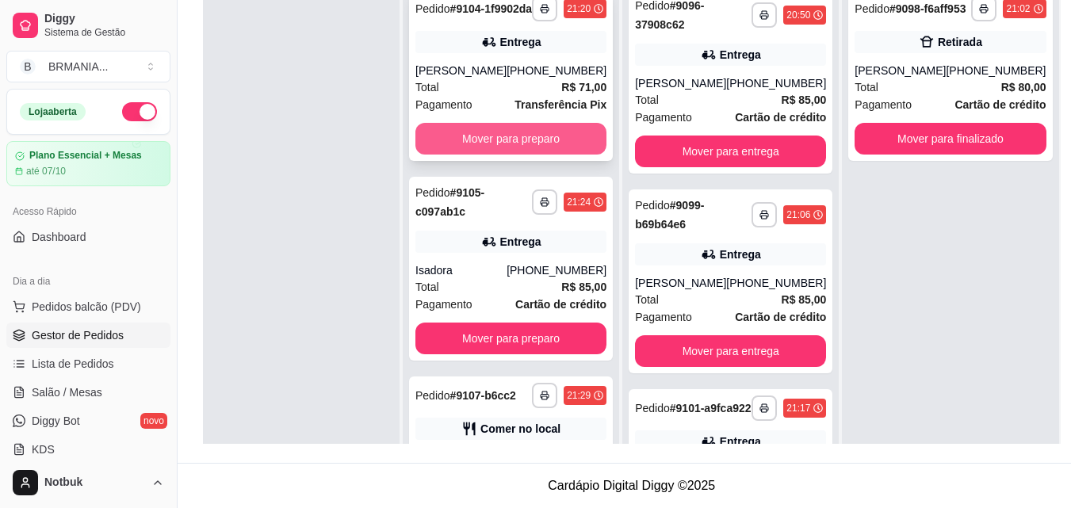
click at [534, 155] on button "Mover para preparo" at bounding box center [510, 139] width 191 height 32
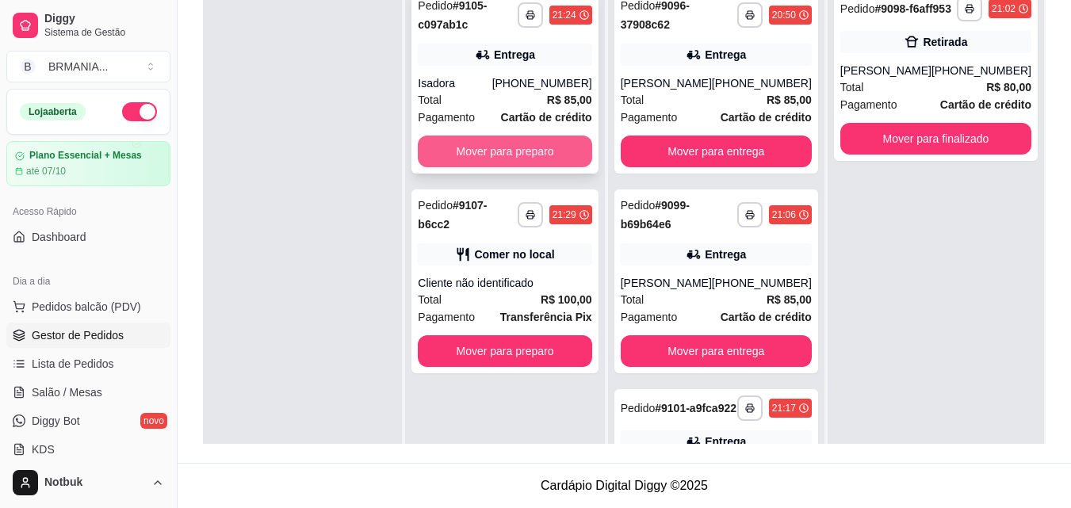
click at [530, 149] on button "Mover para preparo" at bounding box center [505, 152] width 174 height 32
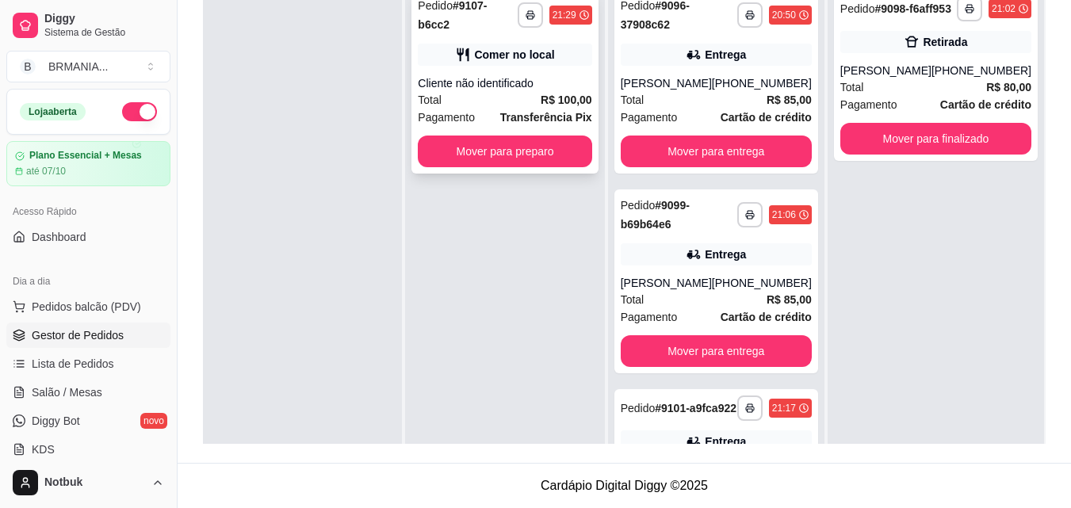
click at [530, 91] on div "Total R$ 100,00" at bounding box center [505, 99] width 174 height 17
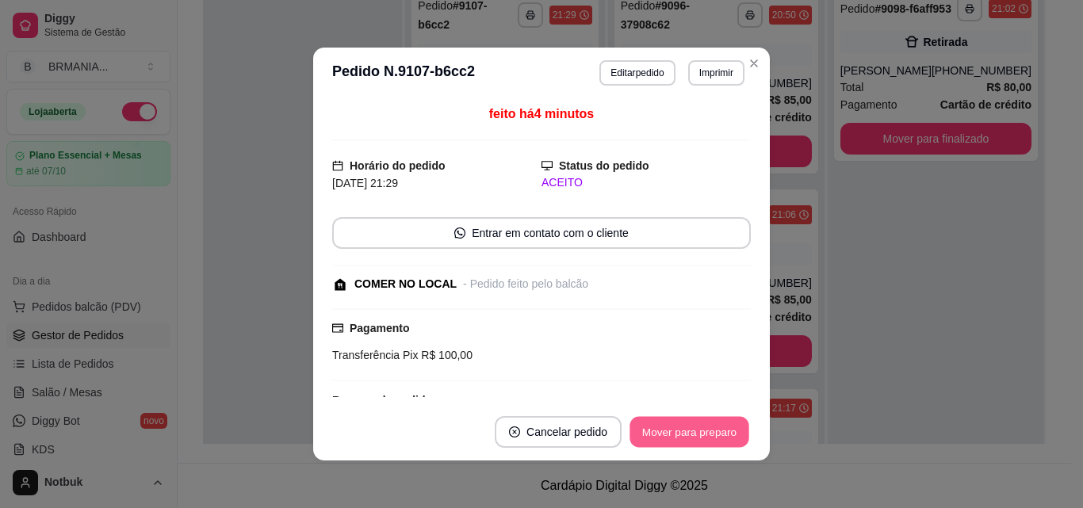
click at [653, 429] on button "Mover para preparo" at bounding box center [689, 432] width 119 height 31
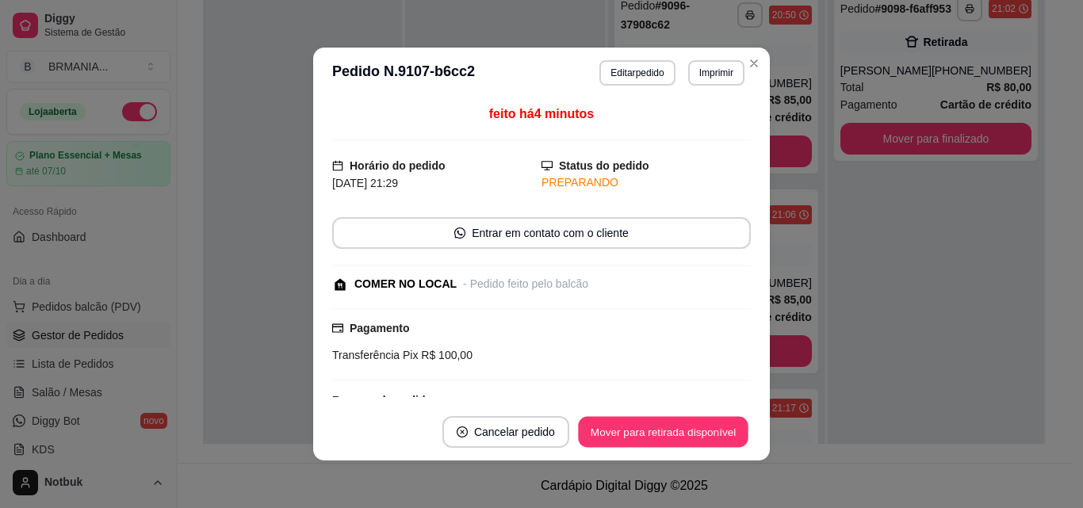
click at [653, 429] on button "Mover para retirada disponível" at bounding box center [663, 432] width 170 height 31
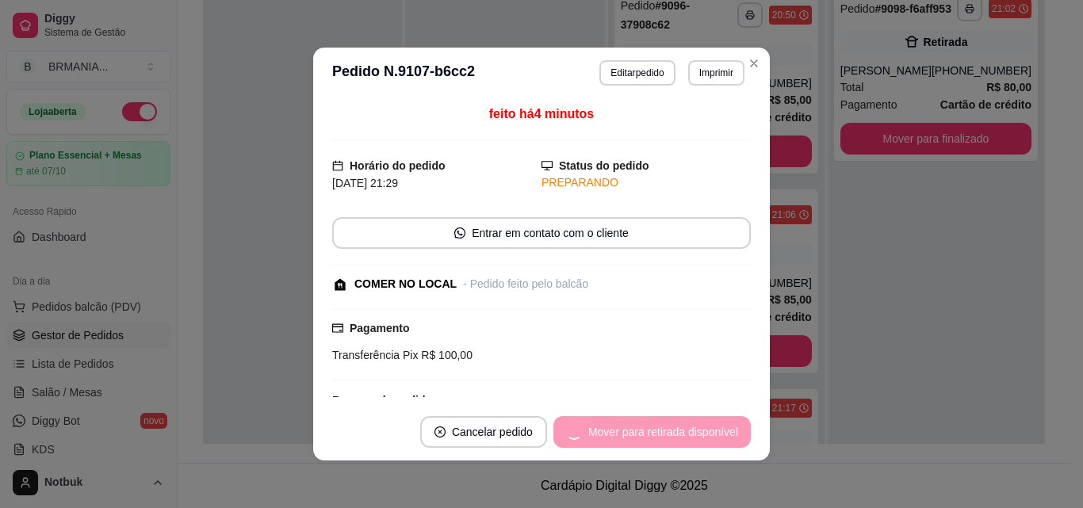
click at [653, 429] on div "Mover para retirada disponível" at bounding box center [651, 432] width 197 height 32
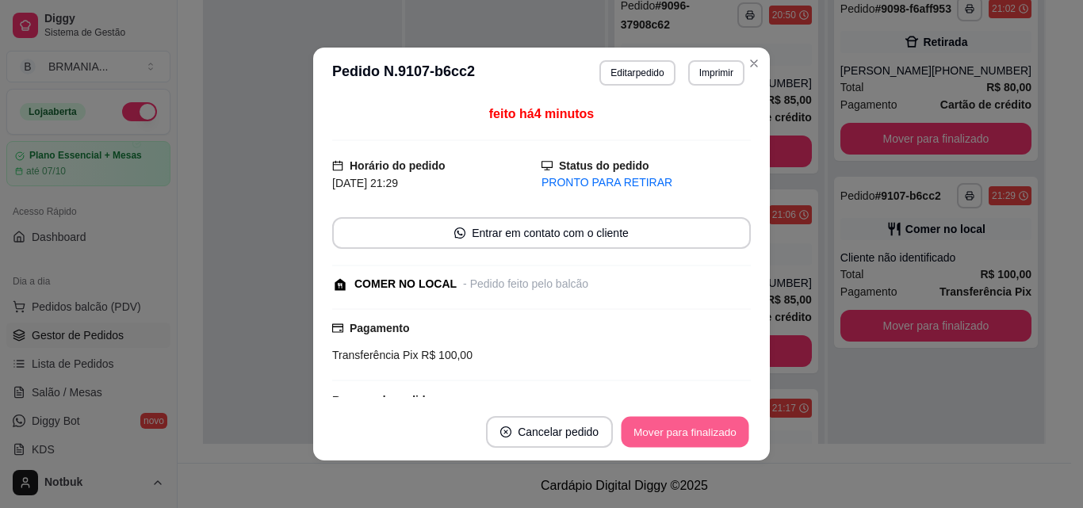
click at [653, 429] on button "Mover para finalizado" at bounding box center [686, 432] width 128 height 31
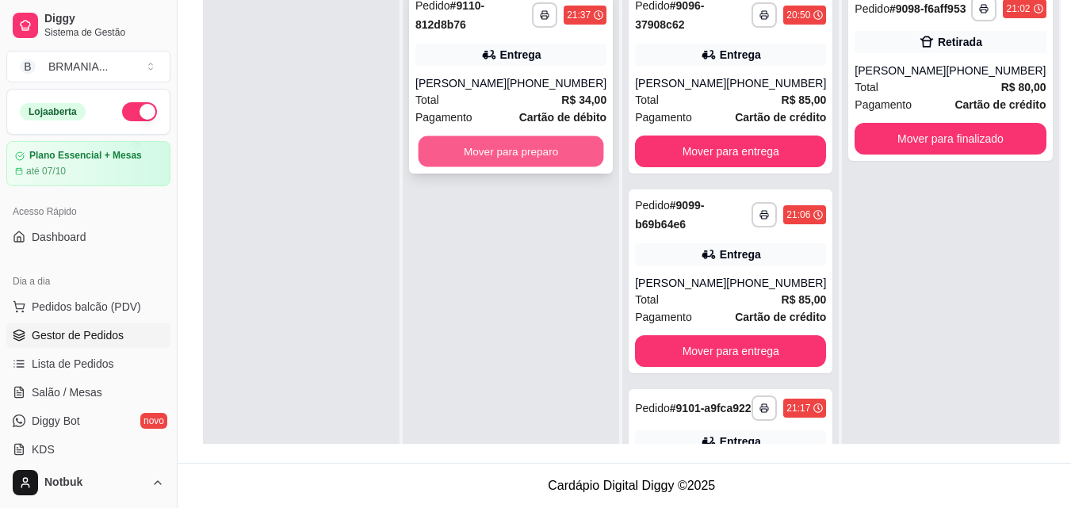
click at [557, 162] on button "Mover para preparo" at bounding box center [512, 151] width 186 height 31
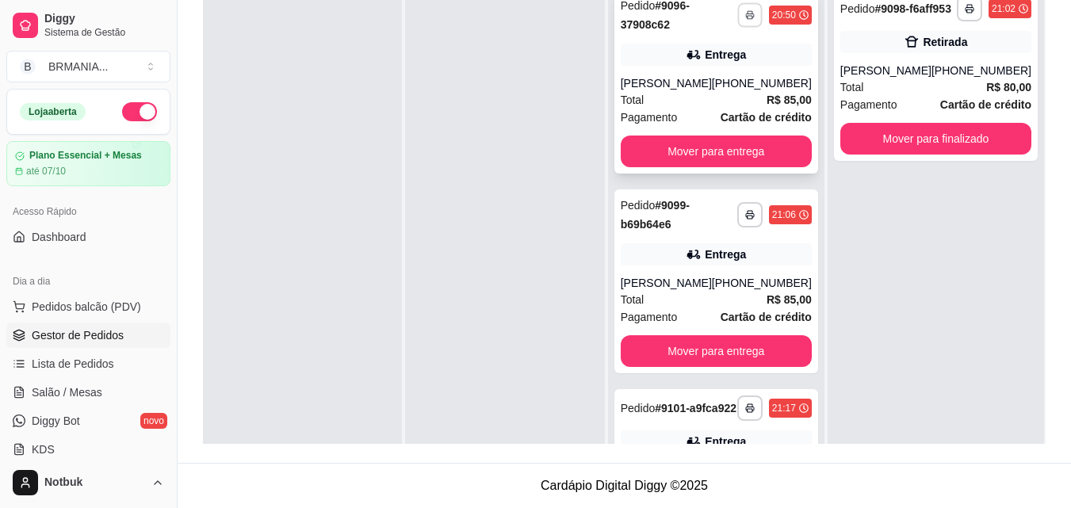
click at [745, 12] on icon "button" at bounding box center [750, 15] width 10 height 10
click at [686, 69] on button "IMPRESSORA" at bounding box center [698, 70] width 115 height 25
click at [738, 221] on button "button" at bounding box center [749, 214] width 25 height 25
click at [703, 266] on button "IMPRESSORA" at bounding box center [698, 270] width 111 height 25
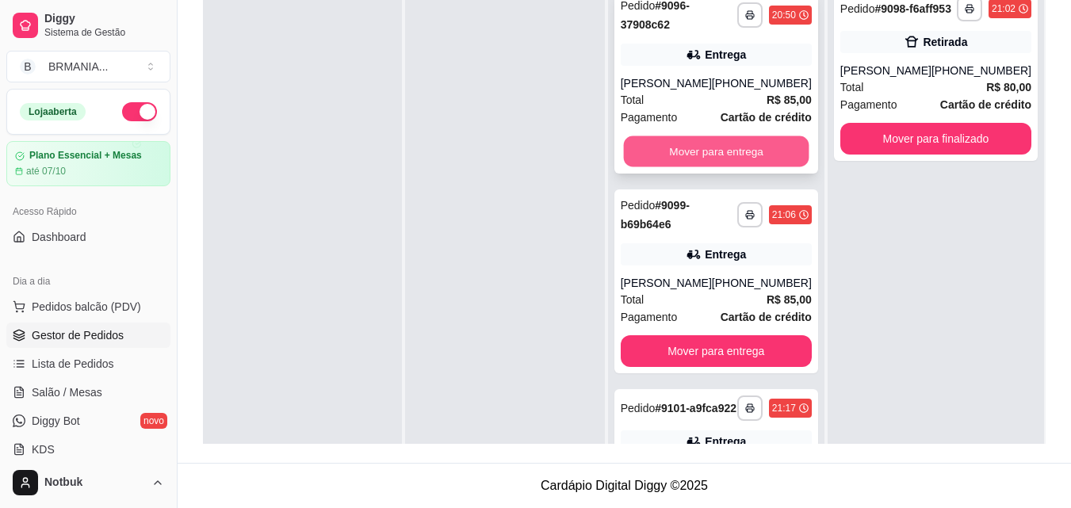
click at [699, 153] on button "Mover para entrega" at bounding box center [716, 151] width 186 height 31
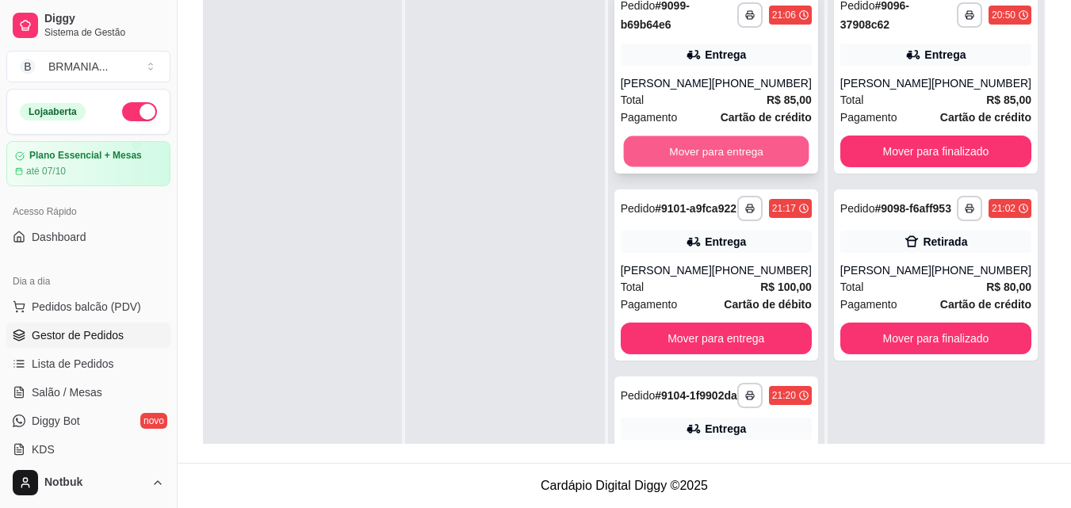
click at [702, 155] on button "Mover para entrega" at bounding box center [716, 151] width 186 height 31
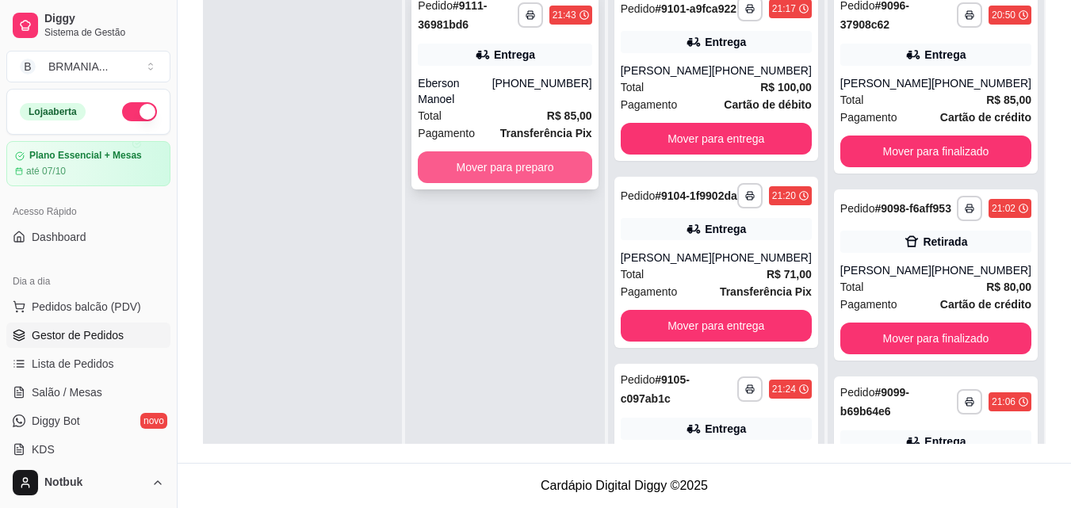
click at [548, 156] on button "Mover para preparo" at bounding box center [505, 167] width 174 height 32
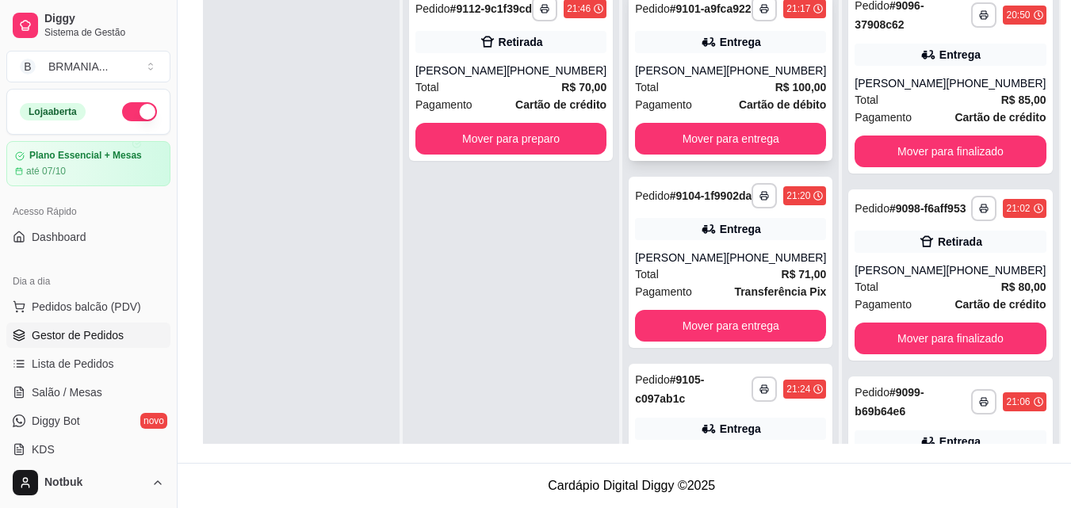
click at [728, 18] on div "Pedido # 9101-a9fca922" at bounding box center [693, 8] width 116 height 19
click at [752, 20] on button "button" at bounding box center [764, 8] width 25 height 25
click at [729, 68] on button "IMPRESSORA" at bounding box center [698, 70] width 115 height 25
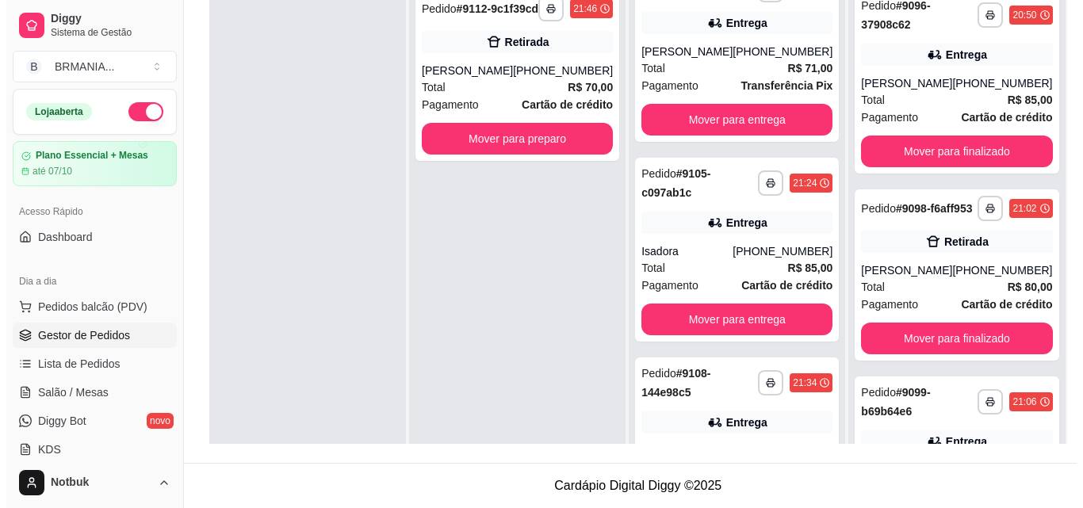
scroll to position [213, 0]
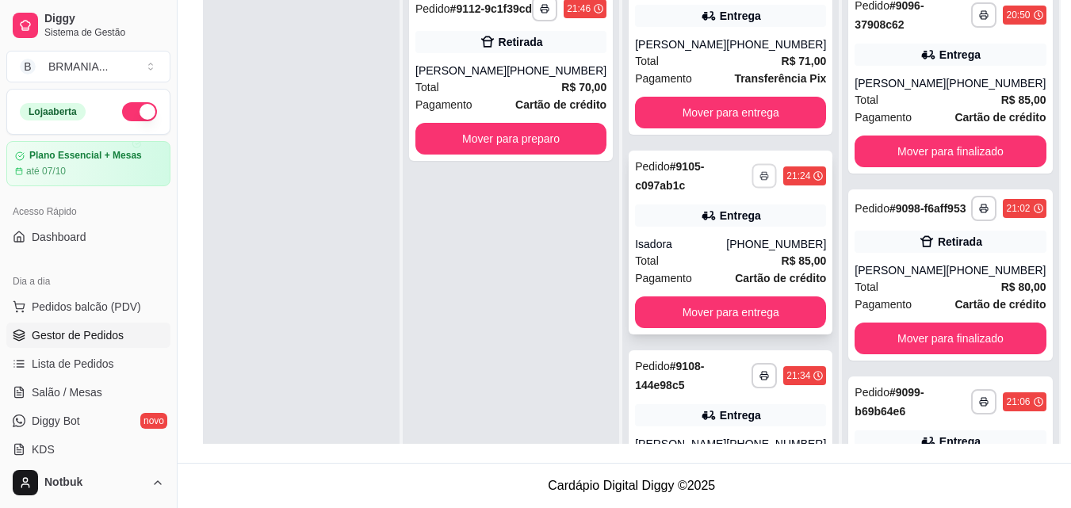
click at [762, 180] on rect "button" at bounding box center [764, 178] width 5 height 3
click at [714, 261] on button "IMPRESSORA" at bounding box center [698, 256] width 111 height 25
click at [726, 52] on div "[PHONE_NUMBER]" at bounding box center [776, 44] width 100 height 16
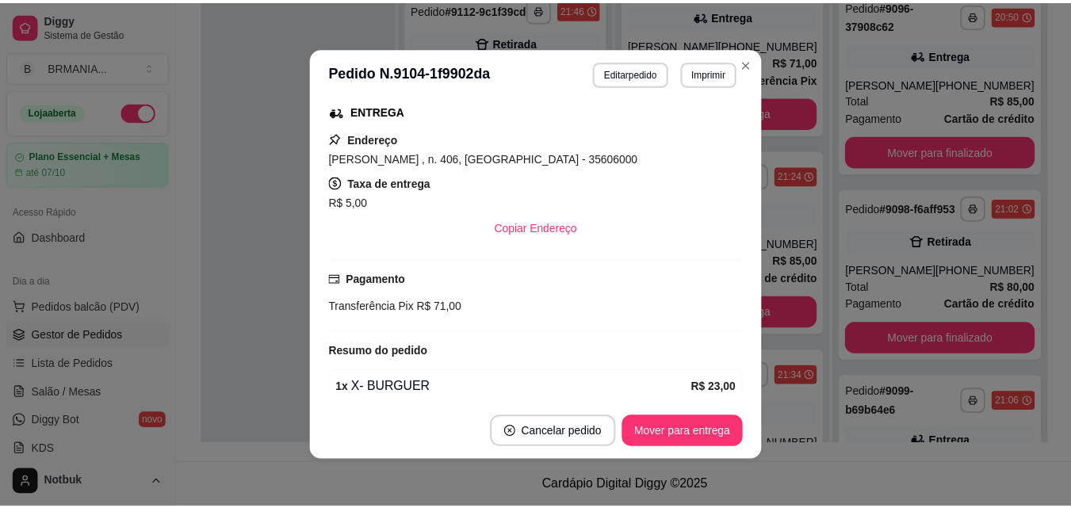
scroll to position [291, 0]
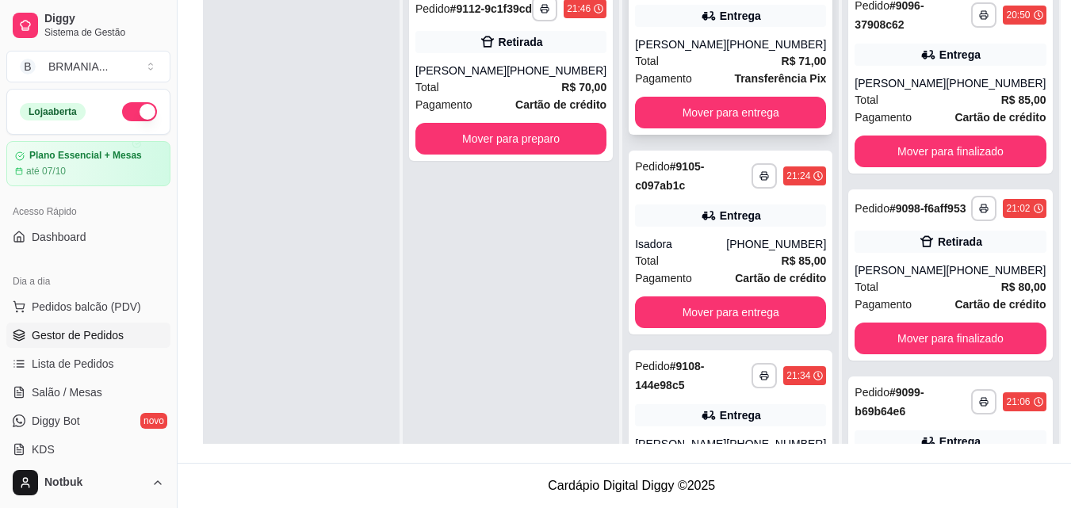
click at [722, 57] on button "IMPRESSORA" at bounding box center [698, 56] width 111 height 25
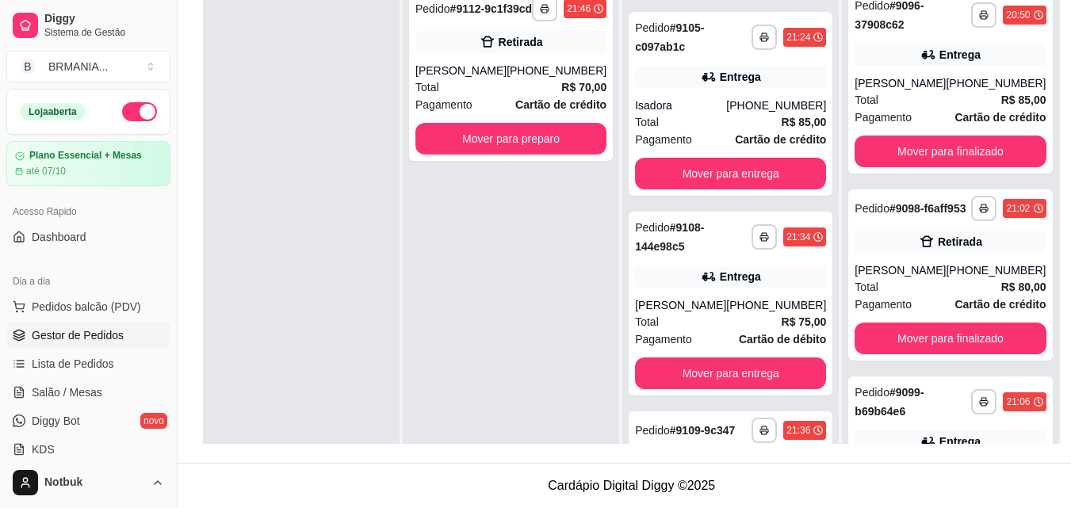
scroll to position [400, 0]
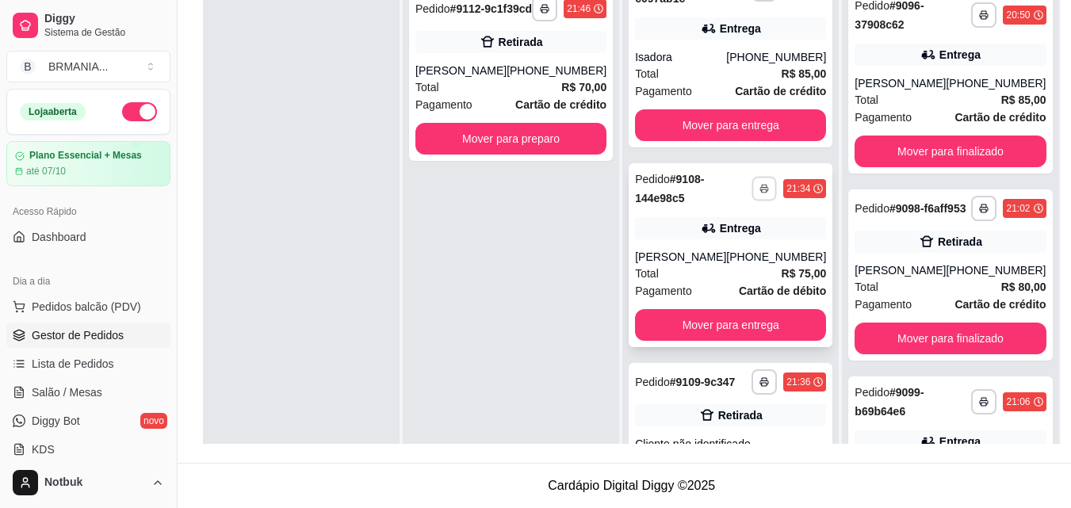
click at [752, 201] on button "button" at bounding box center [764, 188] width 25 height 25
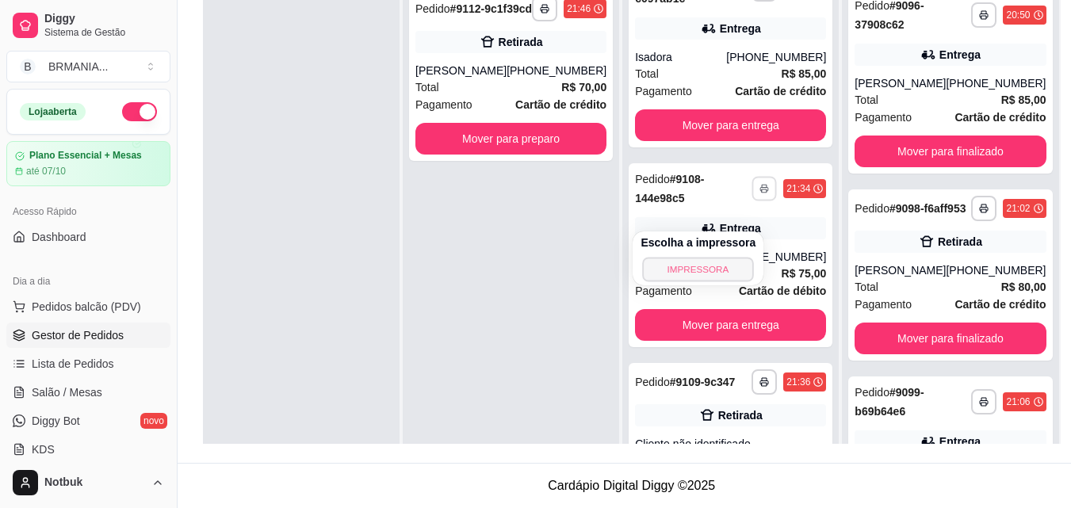
click at [706, 267] on button "IMPRESSORA" at bounding box center [698, 269] width 111 height 25
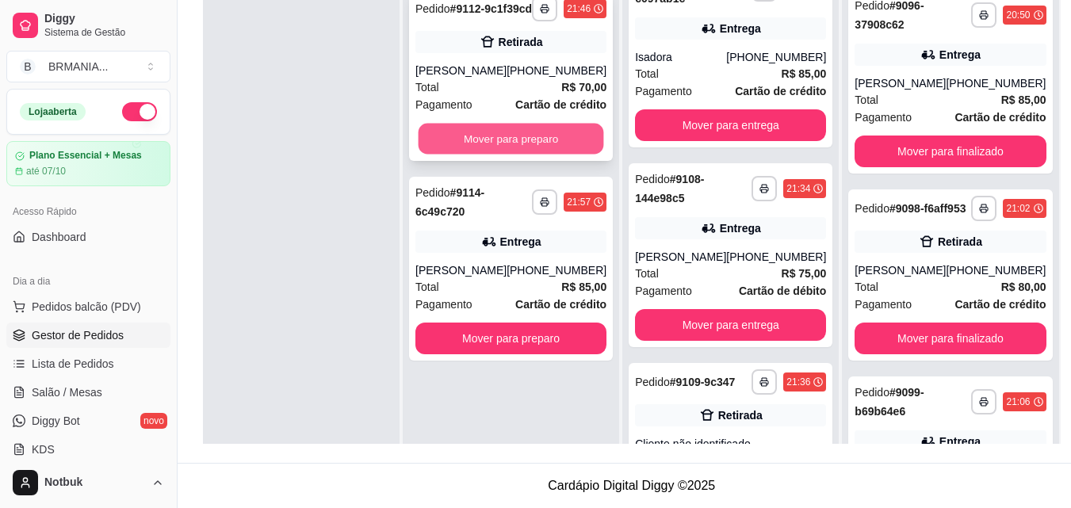
click at [563, 155] on button "Mover para preparo" at bounding box center [512, 139] width 186 height 31
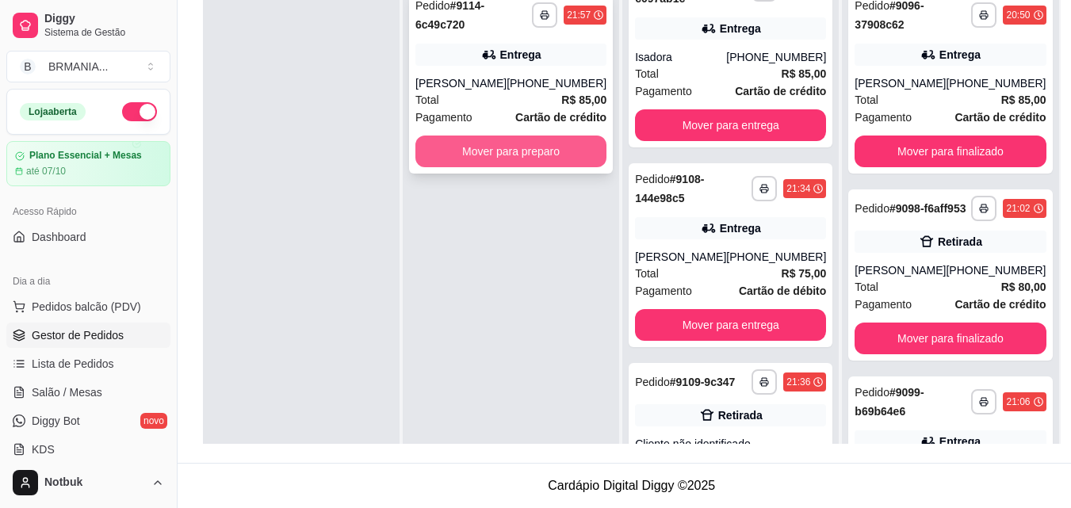
click at [550, 155] on button "Mover para preparo" at bounding box center [510, 152] width 191 height 32
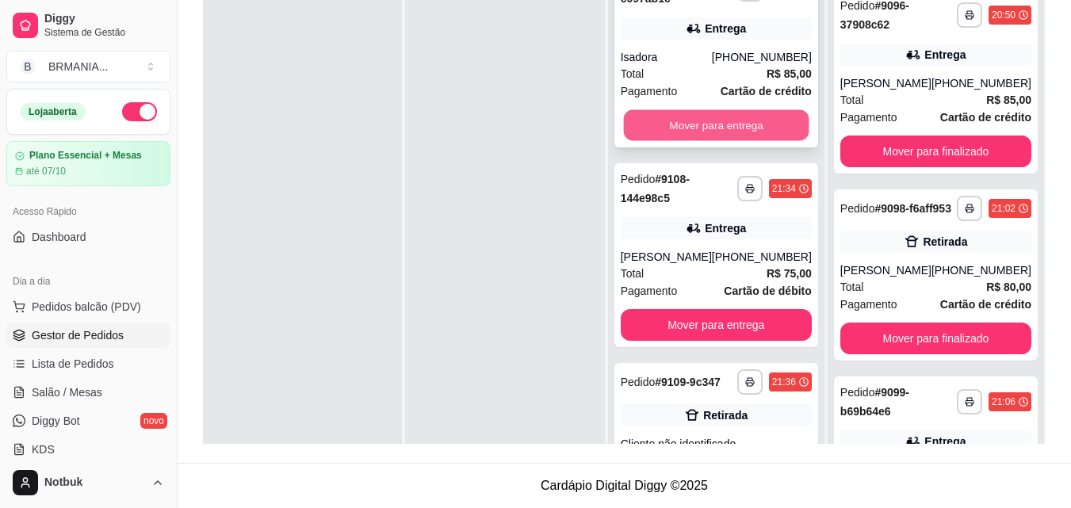
click at [715, 141] on button "Mover para entrega" at bounding box center [716, 125] width 186 height 31
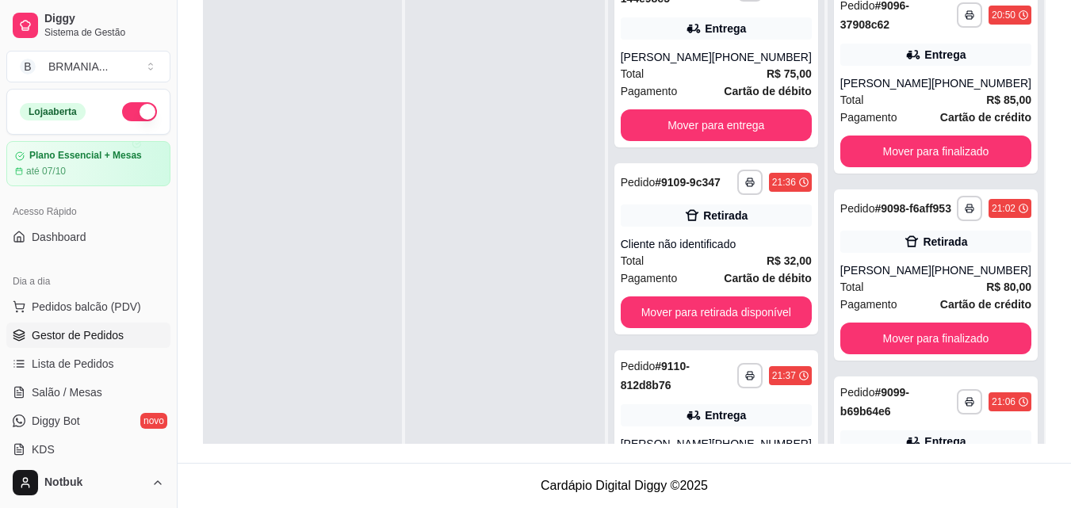
scroll to position [201, 0]
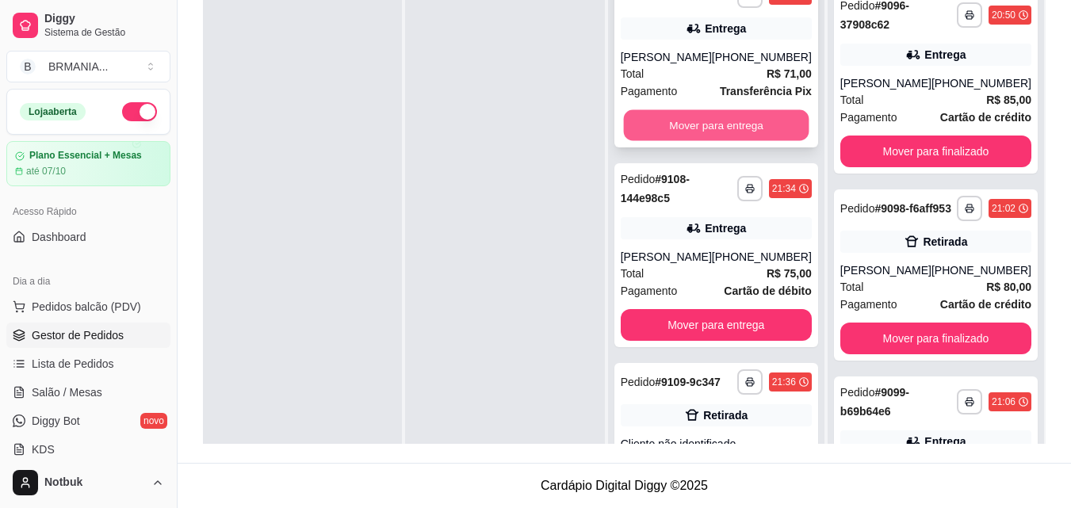
click at [716, 141] on button "Mover para entrega" at bounding box center [716, 125] width 186 height 31
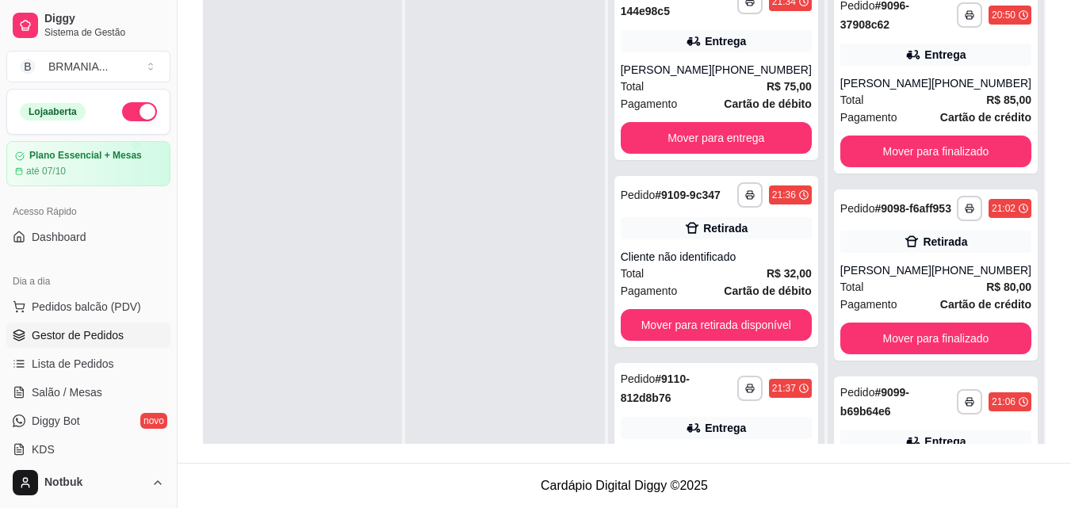
scroll to position [1, 0]
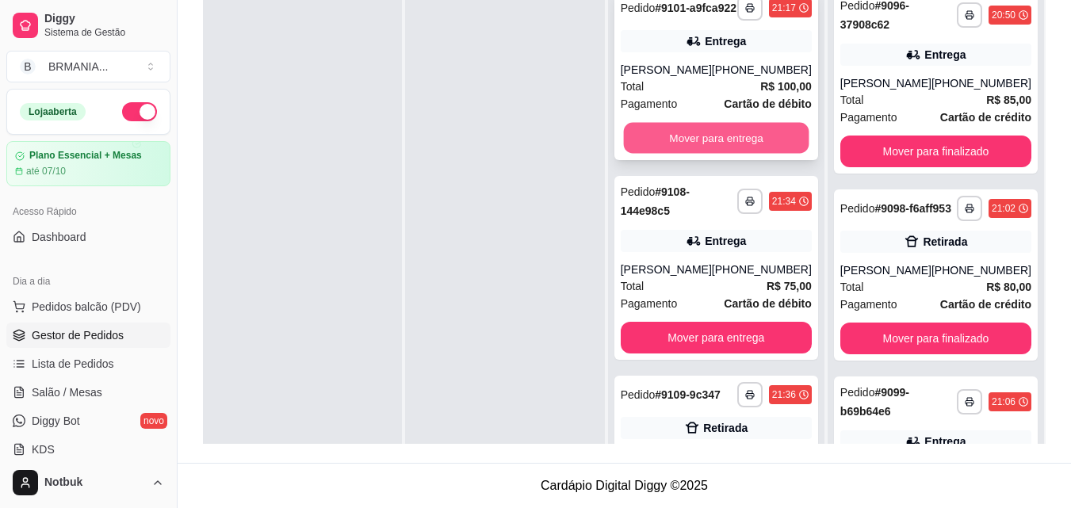
click at [710, 149] on button "Mover para entrega" at bounding box center [716, 138] width 186 height 31
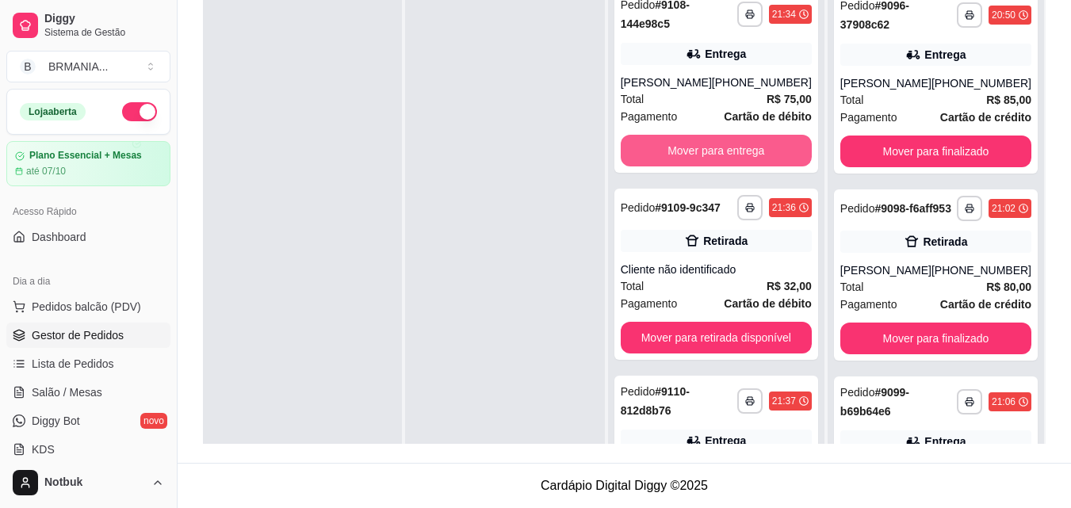
scroll to position [0, 0]
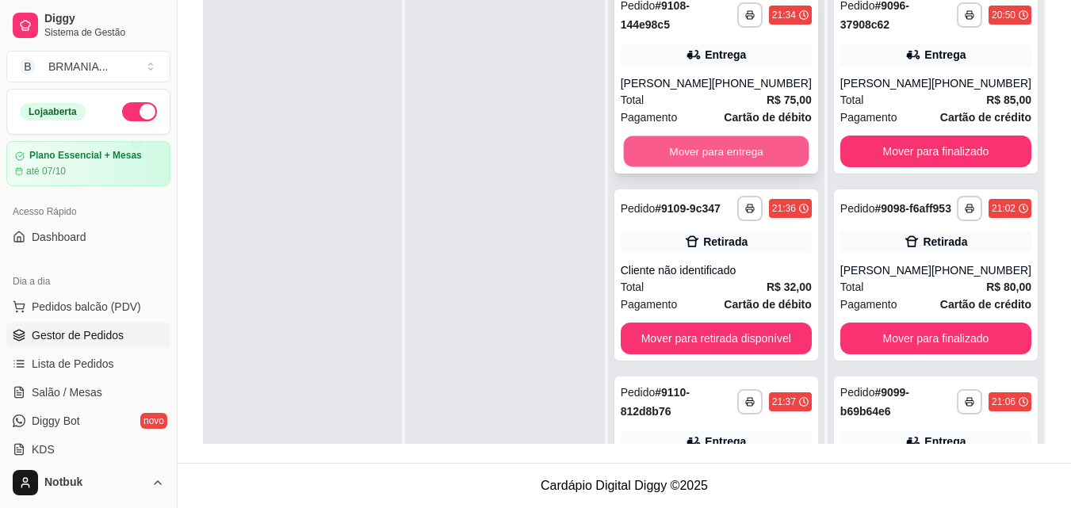
click at [707, 149] on button "Mover para entrega" at bounding box center [716, 151] width 186 height 31
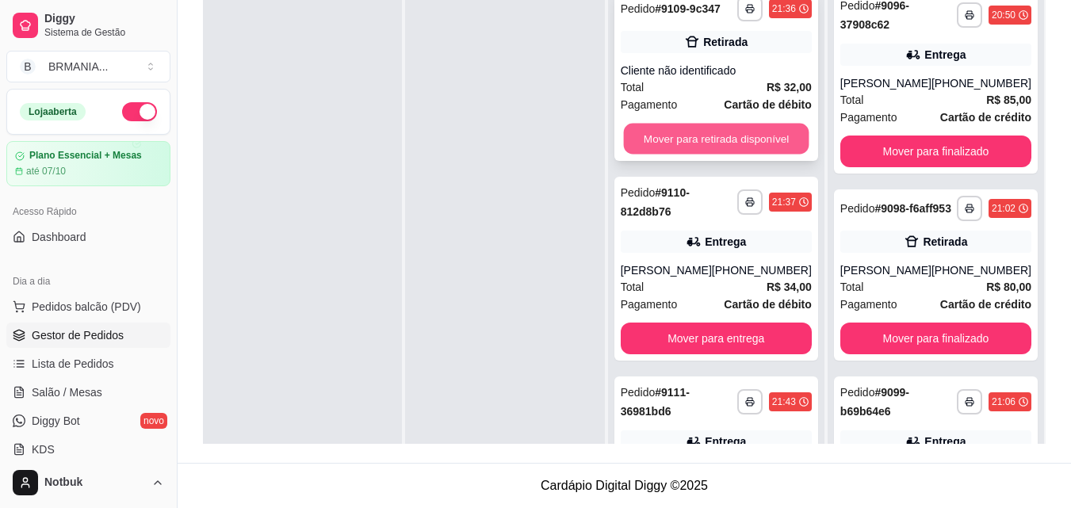
click at [710, 133] on button "Mover para retirada disponível" at bounding box center [716, 139] width 186 height 31
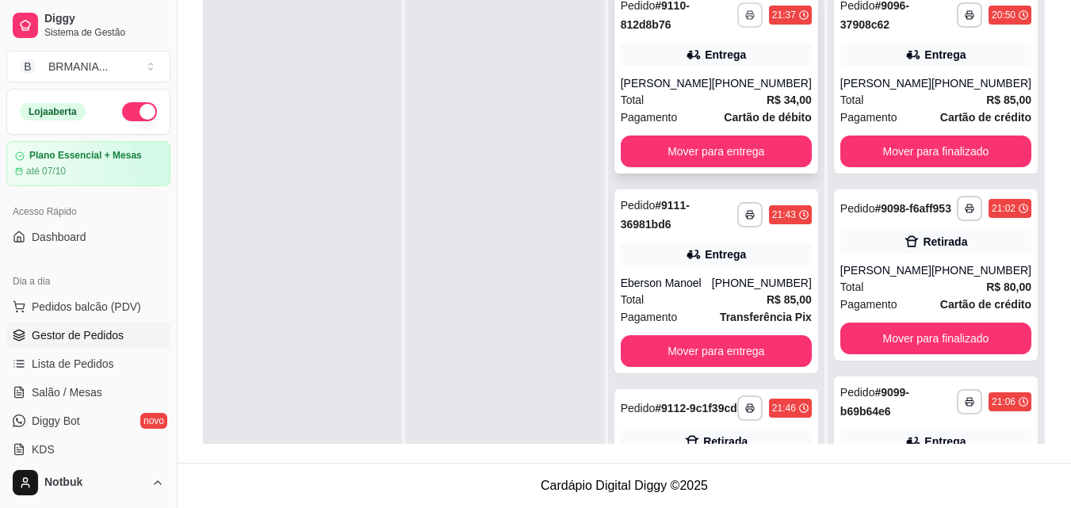
click at [737, 14] on button "button" at bounding box center [749, 14] width 25 height 25
click at [729, 68] on button "IMPRESSORA" at bounding box center [698, 70] width 111 height 25
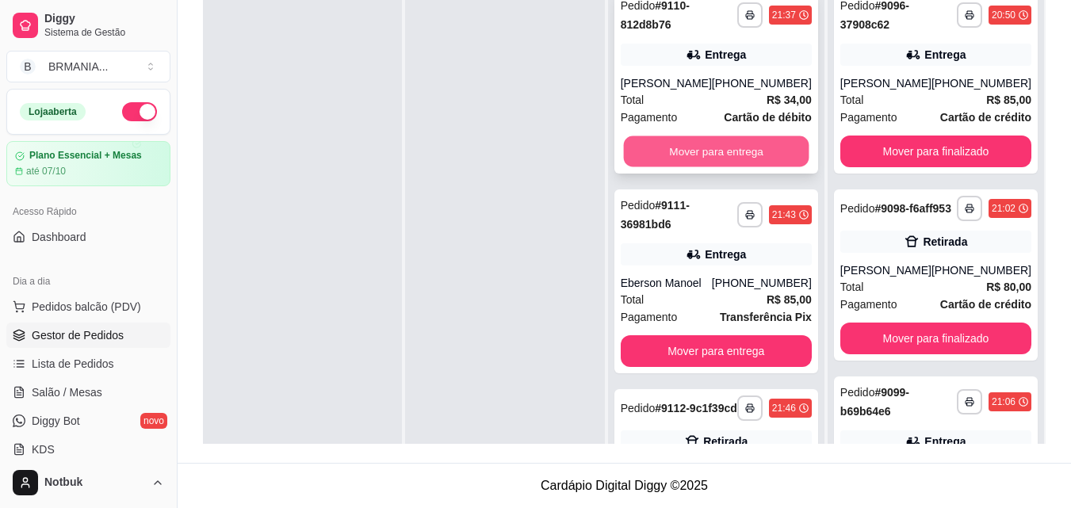
click at [709, 149] on button "Mover para entrega" at bounding box center [716, 151] width 186 height 31
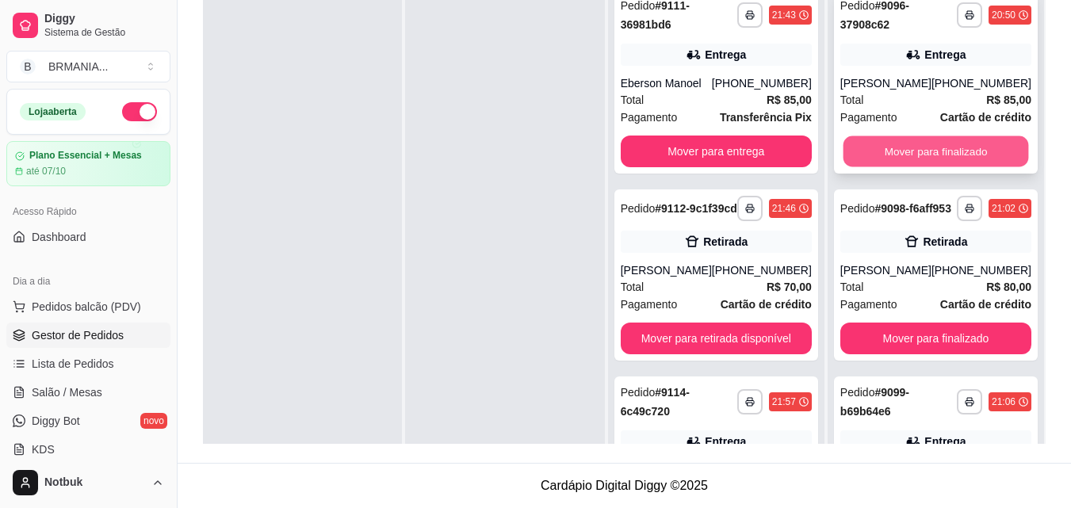
click at [931, 144] on button "Mover para finalizado" at bounding box center [936, 151] width 186 height 31
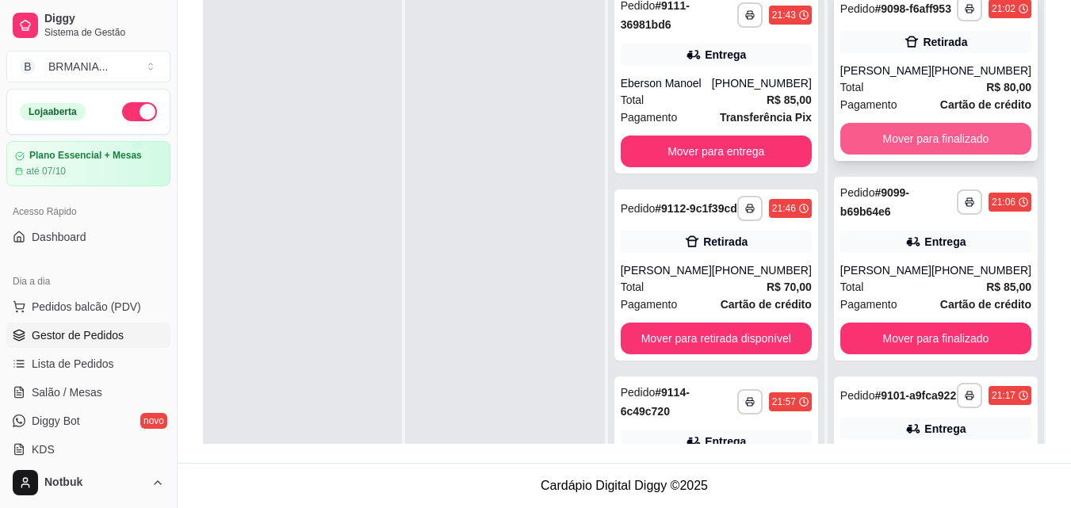
click at [931, 145] on button "Mover para finalizado" at bounding box center [935, 139] width 191 height 32
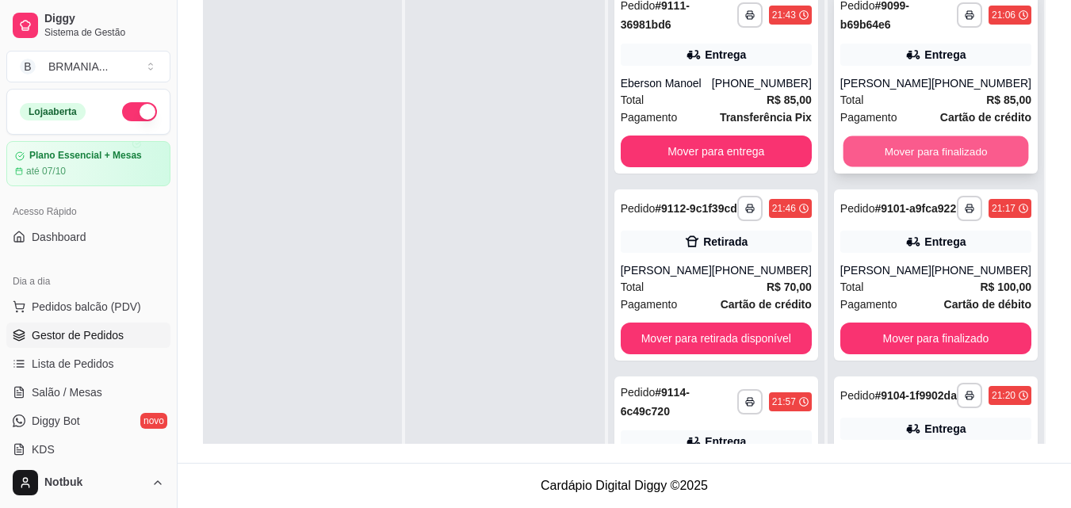
click at [929, 167] on button "Mover para finalizado" at bounding box center [936, 151] width 186 height 31
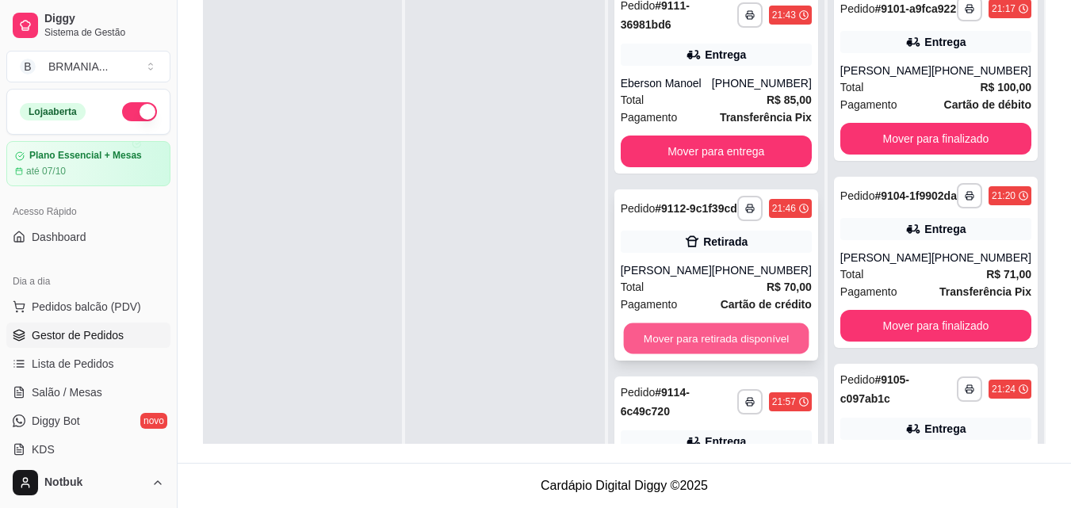
click at [709, 352] on button "Mover para retirada disponível" at bounding box center [716, 338] width 186 height 31
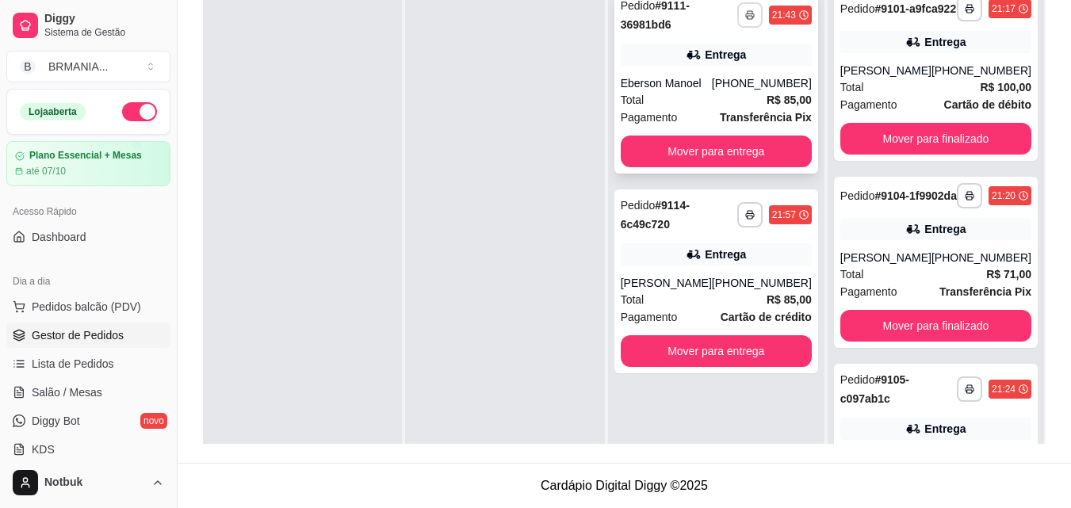
click at [741, 21] on button "button" at bounding box center [749, 14] width 25 height 25
click at [715, 67] on button "IMPRESSORA" at bounding box center [707, 70] width 111 height 25
click at [748, 207] on button "button" at bounding box center [749, 214] width 25 height 25
click at [729, 267] on button "IMPRESSORA" at bounding box center [707, 270] width 115 height 25
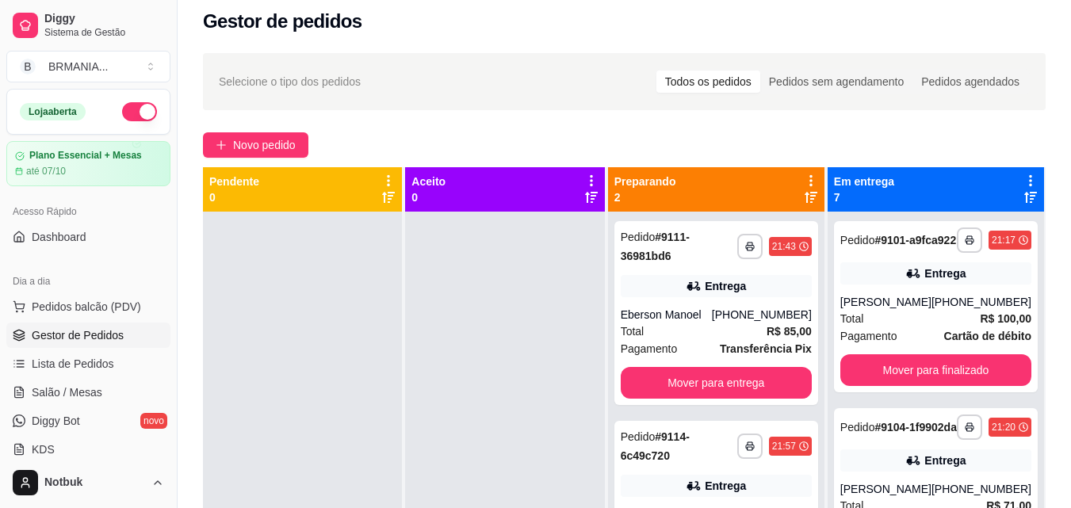
scroll to position [2, 0]
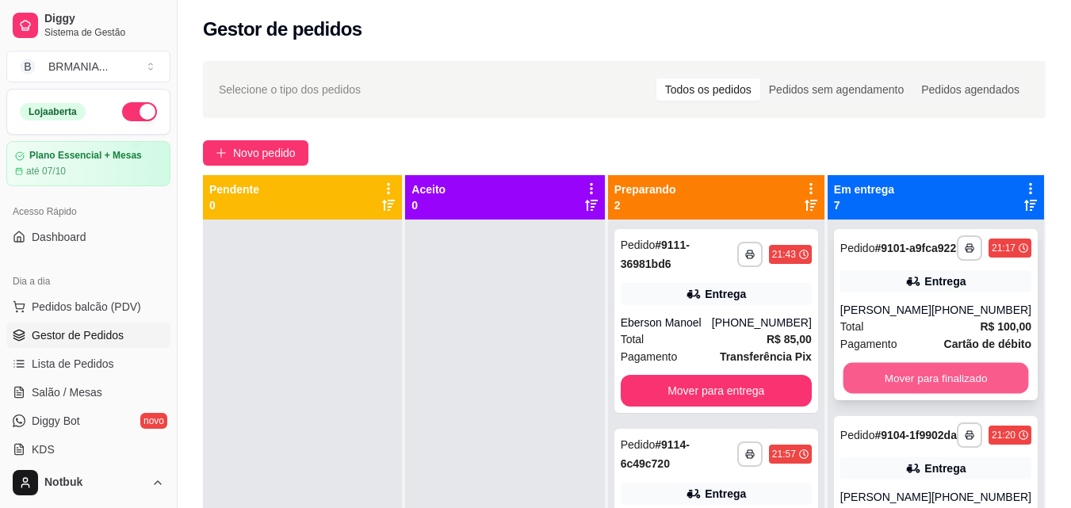
click at [935, 394] on button "Mover para finalizado" at bounding box center [936, 378] width 186 height 31
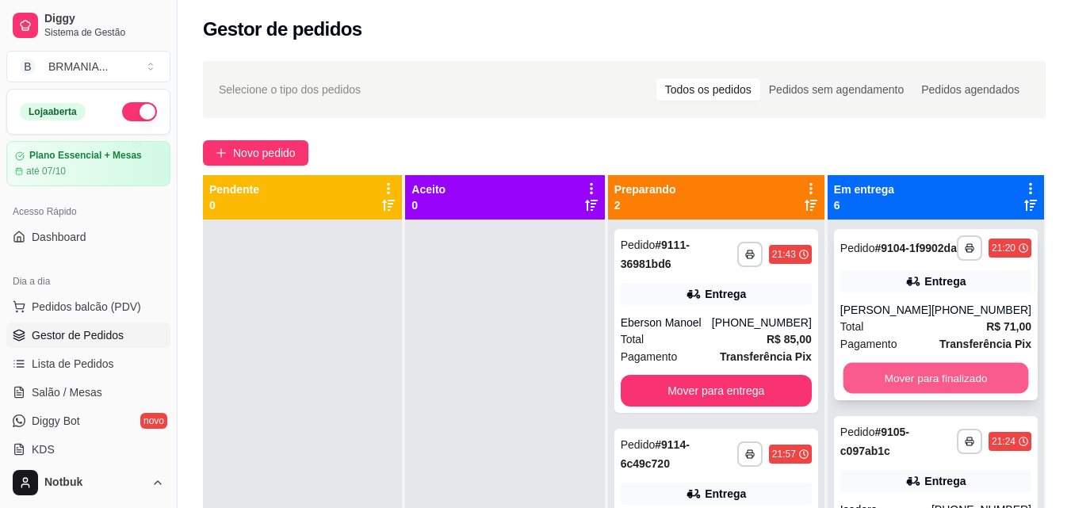
click at [931, 391] on button "Mover para finalizado" at bounding box center [936, 378] width 186 height 31
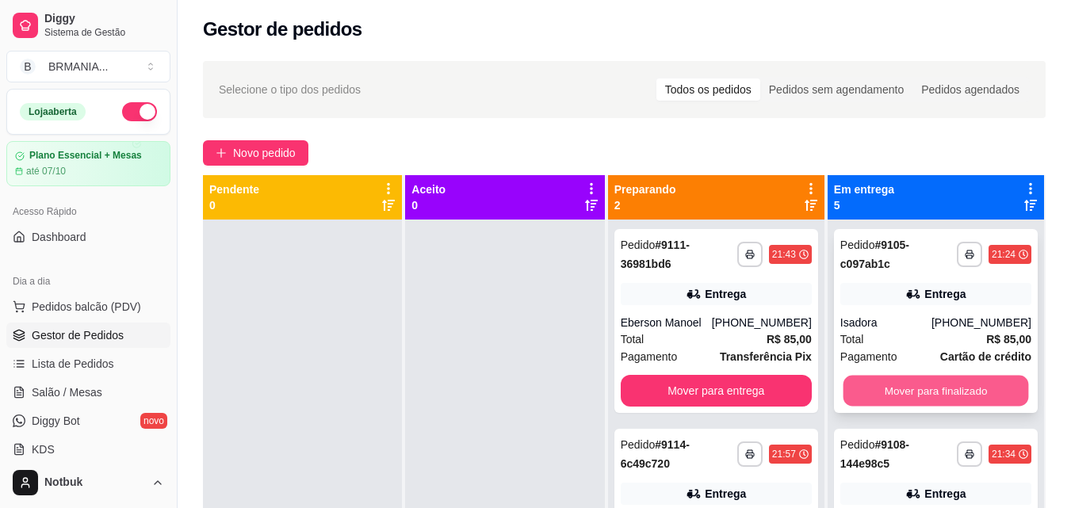
click at [929, 387] on button "Mover para finalizado" at bounding box center [936, 391] width 186 height 31
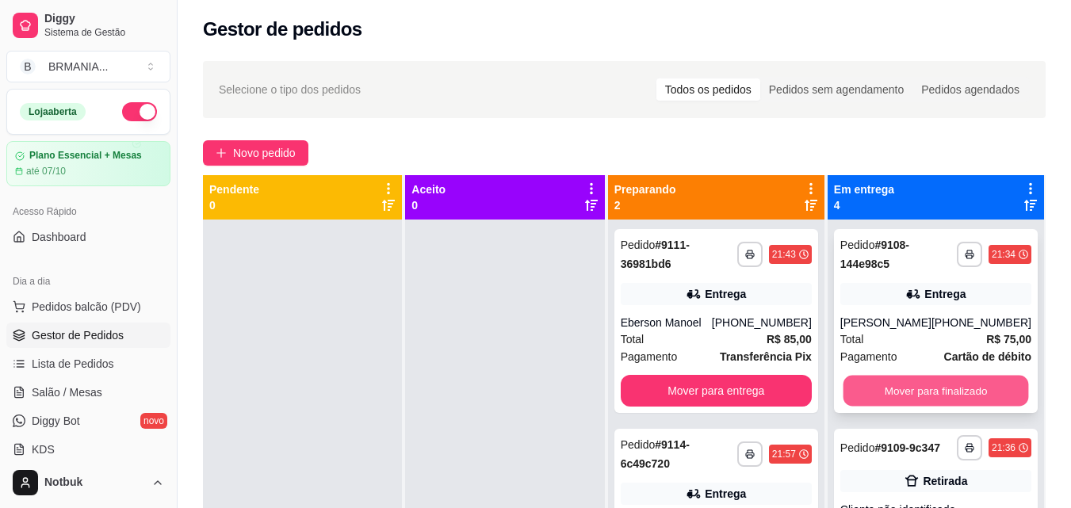
click at [929, 388] on button "Mover para finalizado" at bounding box center [936, 391] width 186 height 31
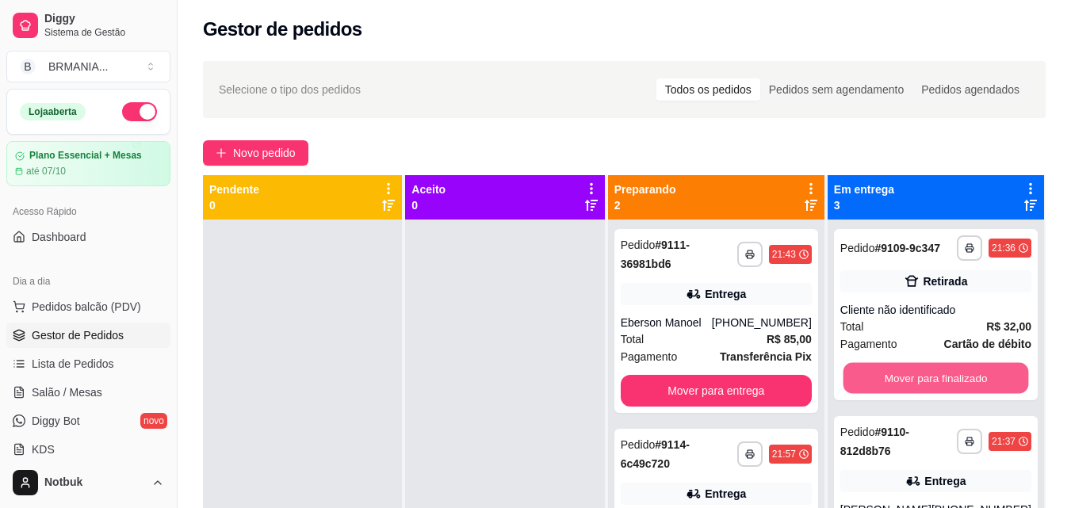
click at [929, 389] on button "Mover para finalizado" at bounding box center [936, 378] width 186 height 31
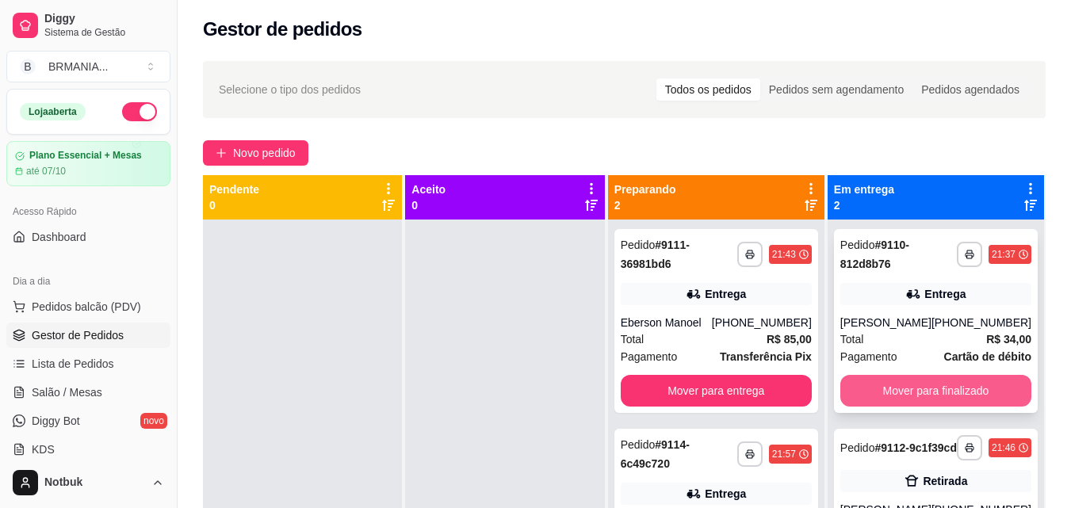
click at [929, 389] on button "Mover para finalizado" at bounding box center [935, 391] width 191 height 32
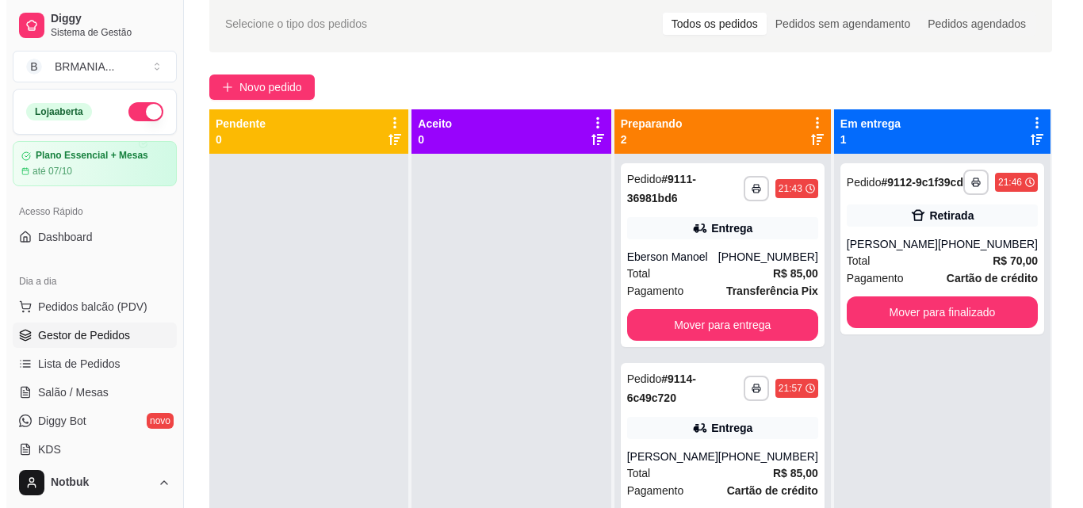
scroll to position [86, 0]
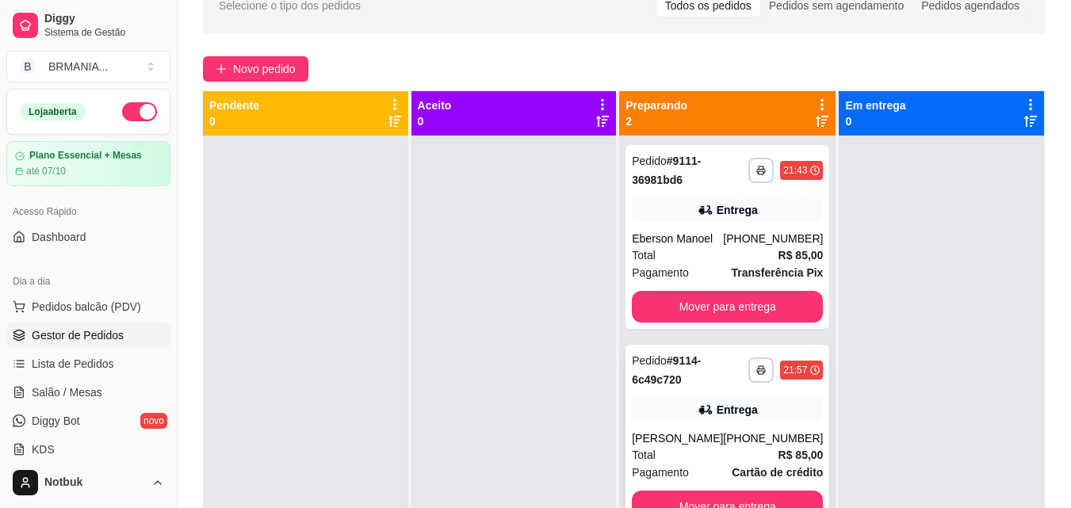
click at [789, 419] on div "Entrega" at bounding box center [727, 410] width 191 height 22
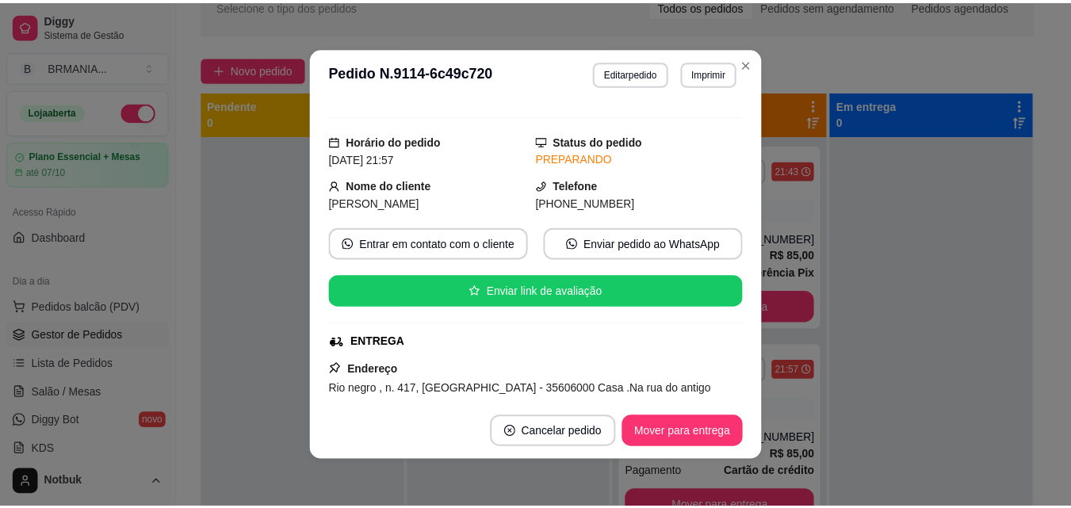
scroll to position [52, 0]
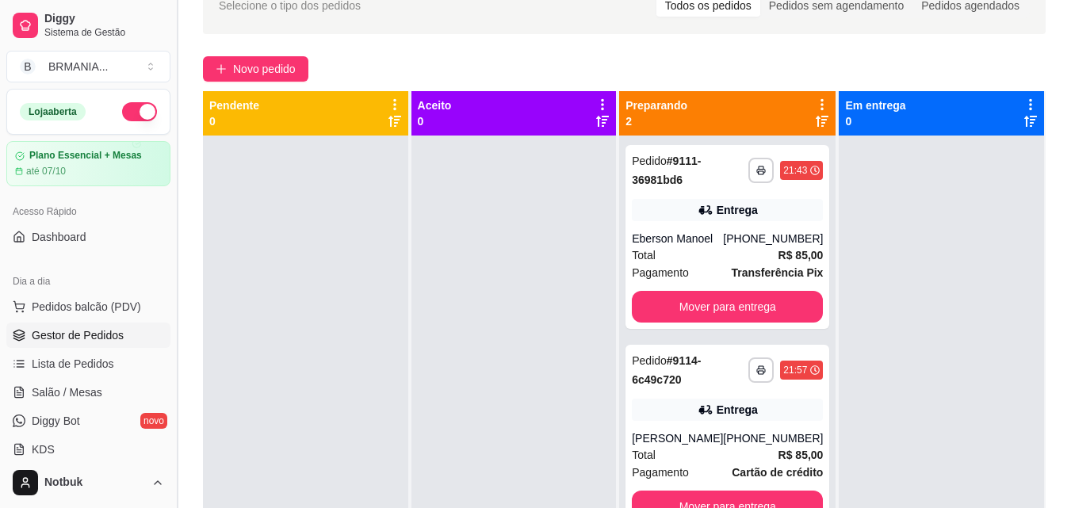
click at [176, 134] on button "Toggle Sidebar" at bounding box center [176, 254] width 13 height 508
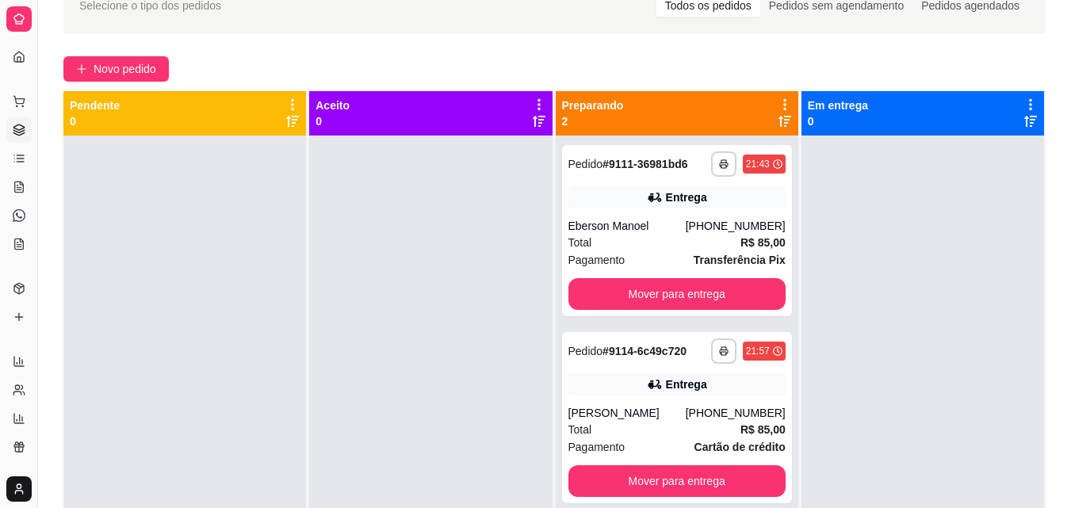
click at [31, 134] on button "Toggle Sidebar" at bounding box center [37, 254] width 13 height 508
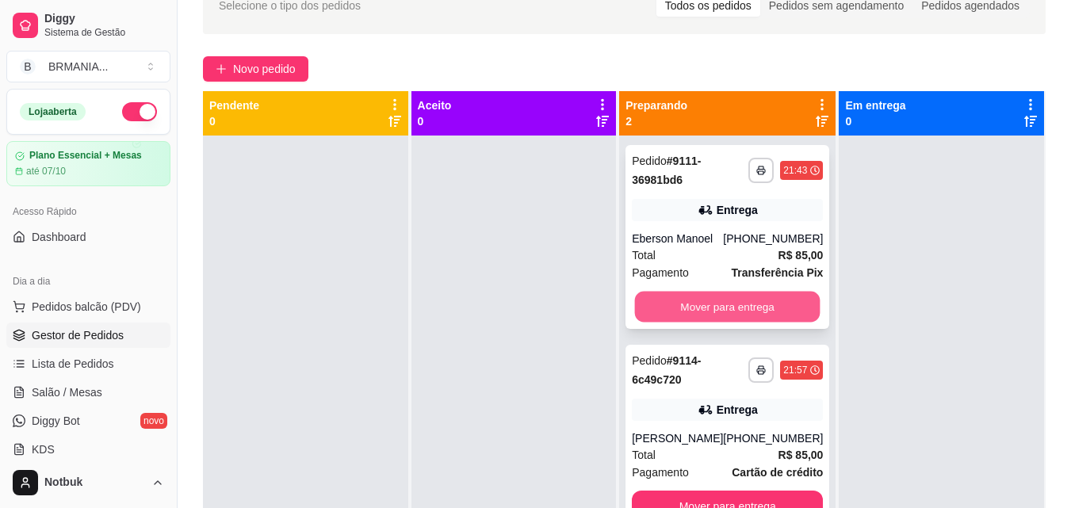
click at [715, 297] on button "Mover para entrega" at bounding box center [728, 307] width 186 height 31
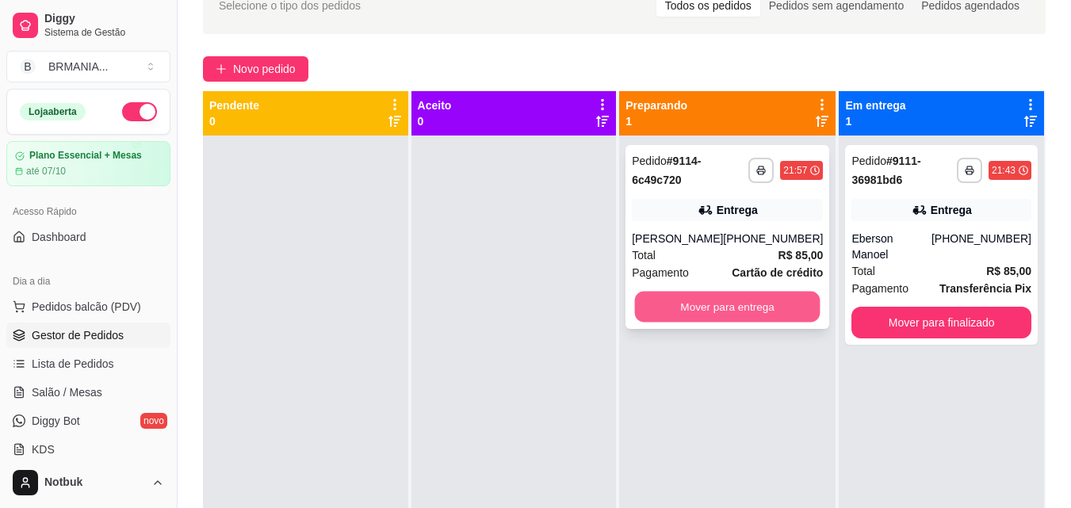
click at [721, 302] on button "Mover para entrega" at bounding box center [728, 307] width 186 height 31
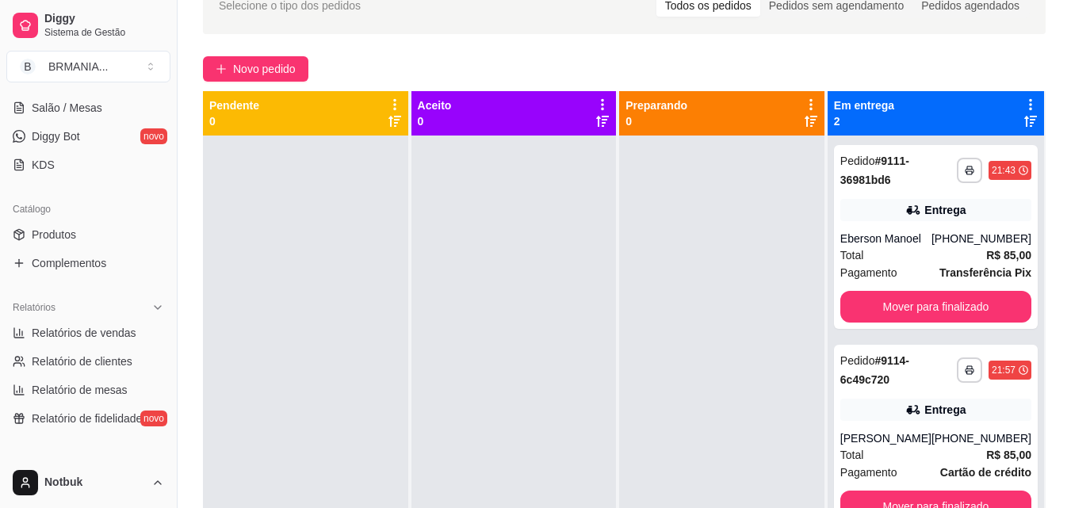
scroll to position [287, 0]
click at [109, 335] on span "Relatórios de vendas" at bounding box center [84, 331] width 105 height 16
select select "ALL"
select select "0"
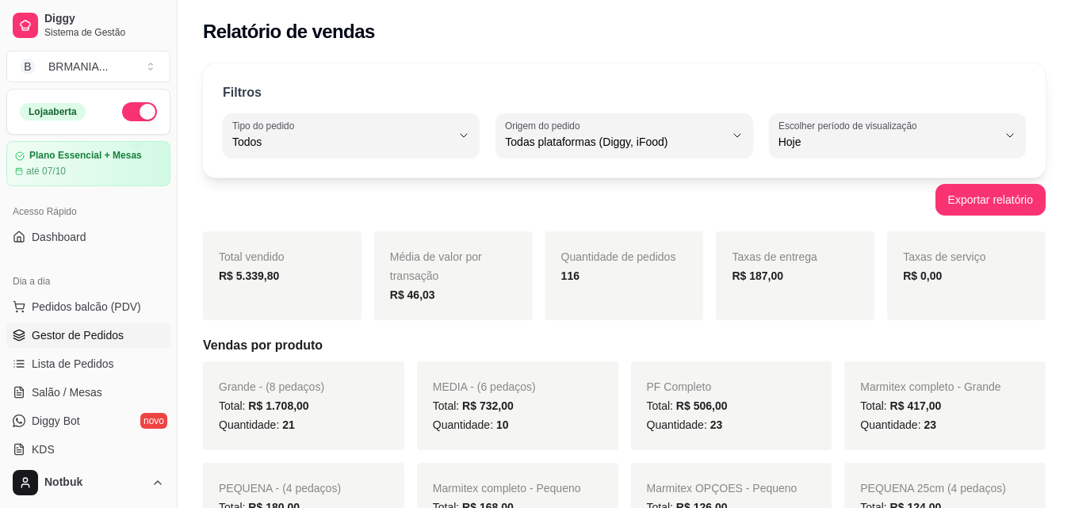
click at [91, 340] on span "Gestor de Pedidos" at bounding box center [78, 335] width 92 height 16
